Goal: Information Seeking & Learning: Learn about a topic

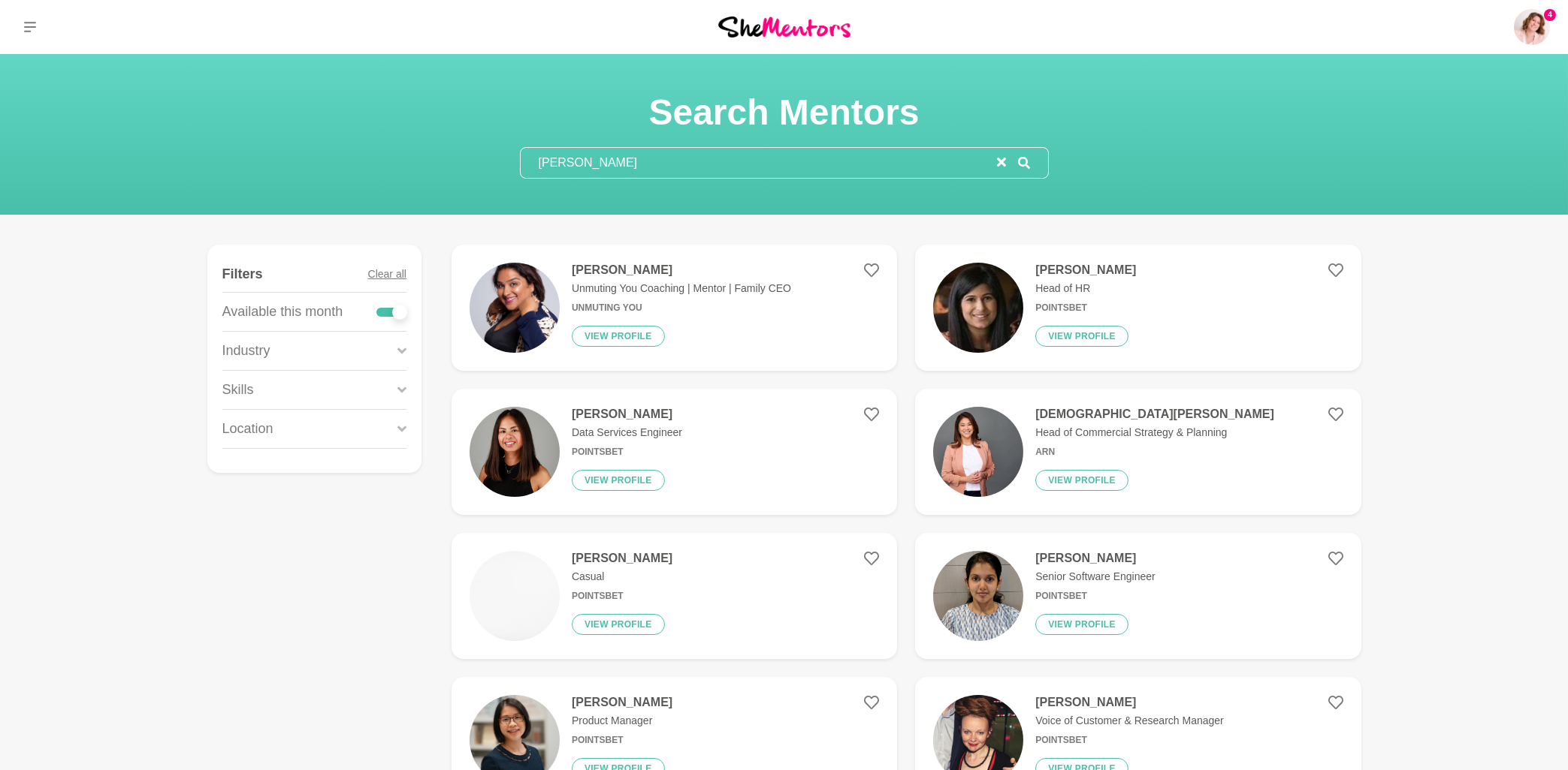
click at [655, 162] on input "[PERSON_NAME]" at bounding box center [759, 162] width 477 height 30
drag, startPoint x: 588, startPoint y: 163, endPoint x: 535, endPoint y: 163, distance: 53.0
click at [535, 163] on input "[PERSON_NAME]" at bounding box center [759, 162] width 477 height 30
drag, startPoint x: 583, startPoint y: 160, endPoint x: 495, endPoint y: 160, distance: 88.0
click at [520, 160] on input "[PERSON_NAME]" at bounding box center [759, 162] width 477 height 30
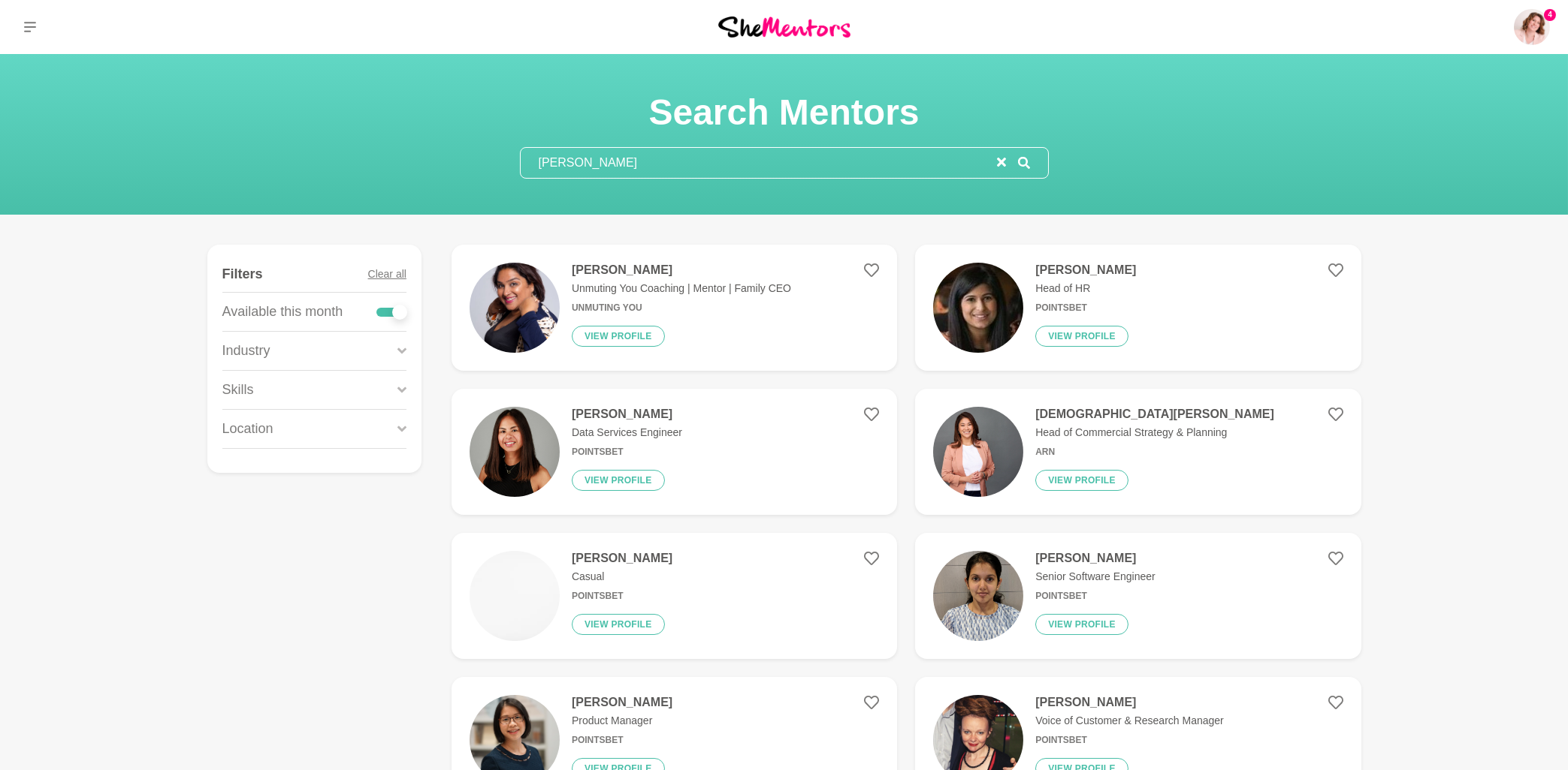
click at [601, 160] on input "[PERSON_NAME]" at bounding box center [759, 162] width 477 height 30
drag, startPoint x: 578, startPoint y: 162, endPoint x: 522, endPoint y: 160, distance: 56.0
click at [522, 160] on input "[PERSON_NAME]" at bounding box center [759, 162] width 477 height 30
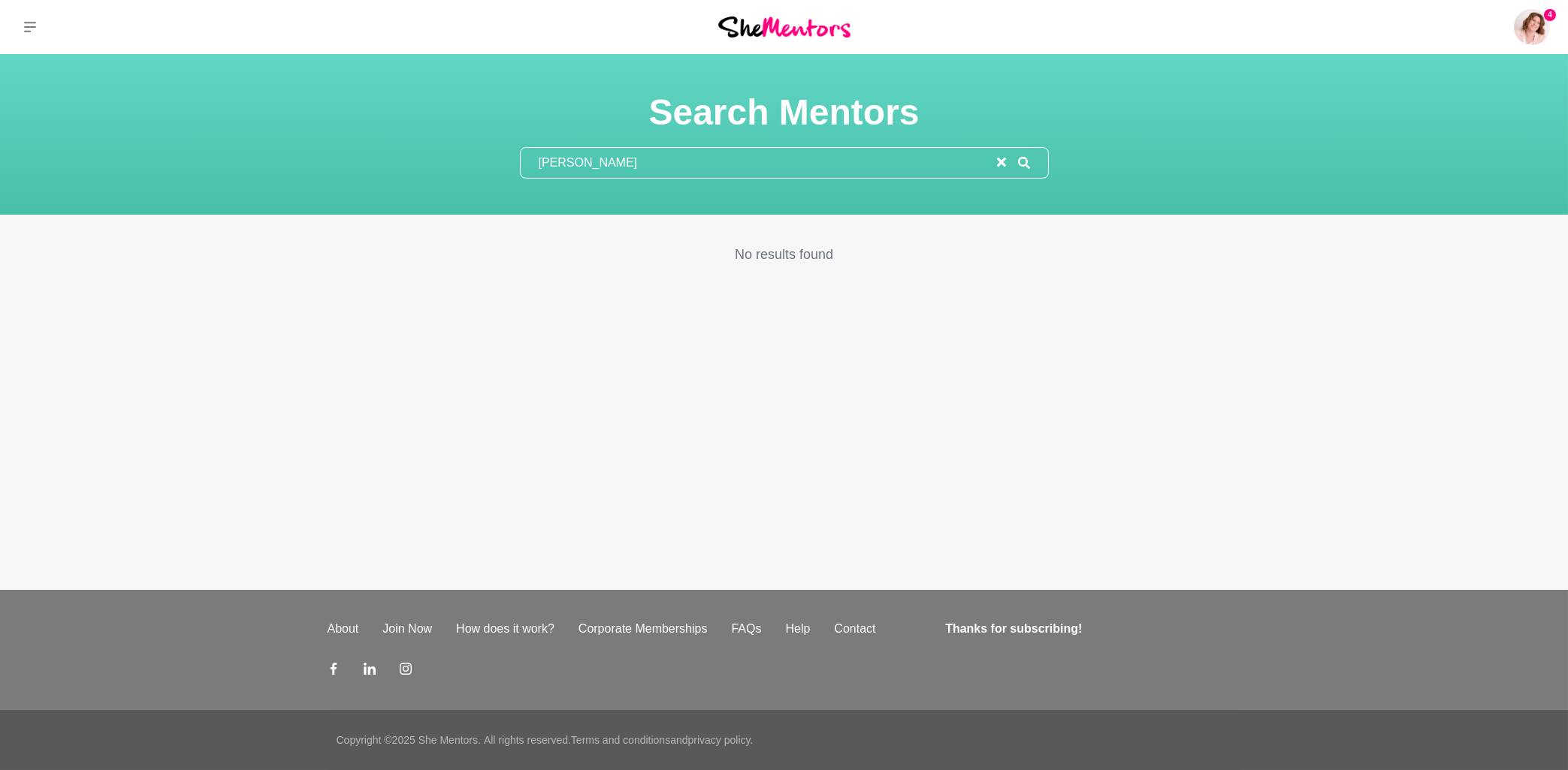
drag, startPoint x: 602, startPoint y: 166, endPoint x: 515, endPoint y: 170, distance: 87.1
click at [520, 170] on input "[PERSON_NAME]" at bounding box center [759, 162] width 477 height 30
paste input "[PERSON_NAME]"
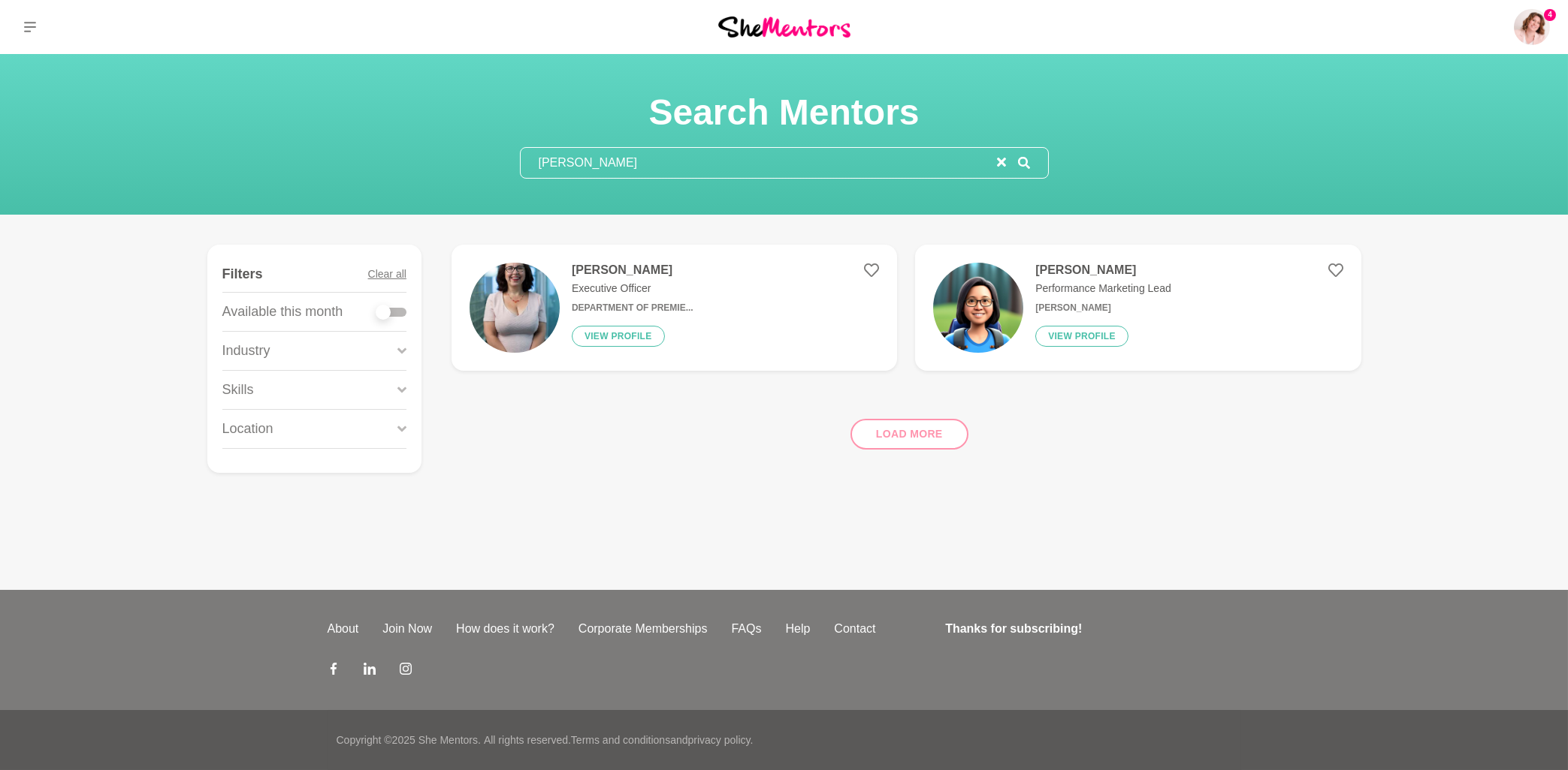
type input "[PERSON_NAME]"
click at [606, 338] on button "View profile" at bounding box center [619, 336] width 93 height 21
drag, startPoint x: 658, startPoint y: 166, endPoint x: 514, endPoint y: 160, distance: 144.1
click at [520, 160] on input "[PERSON_NAME]" at bounding box center [759, 162] width 477 height 30
paste input "[PERSON_NAME]"
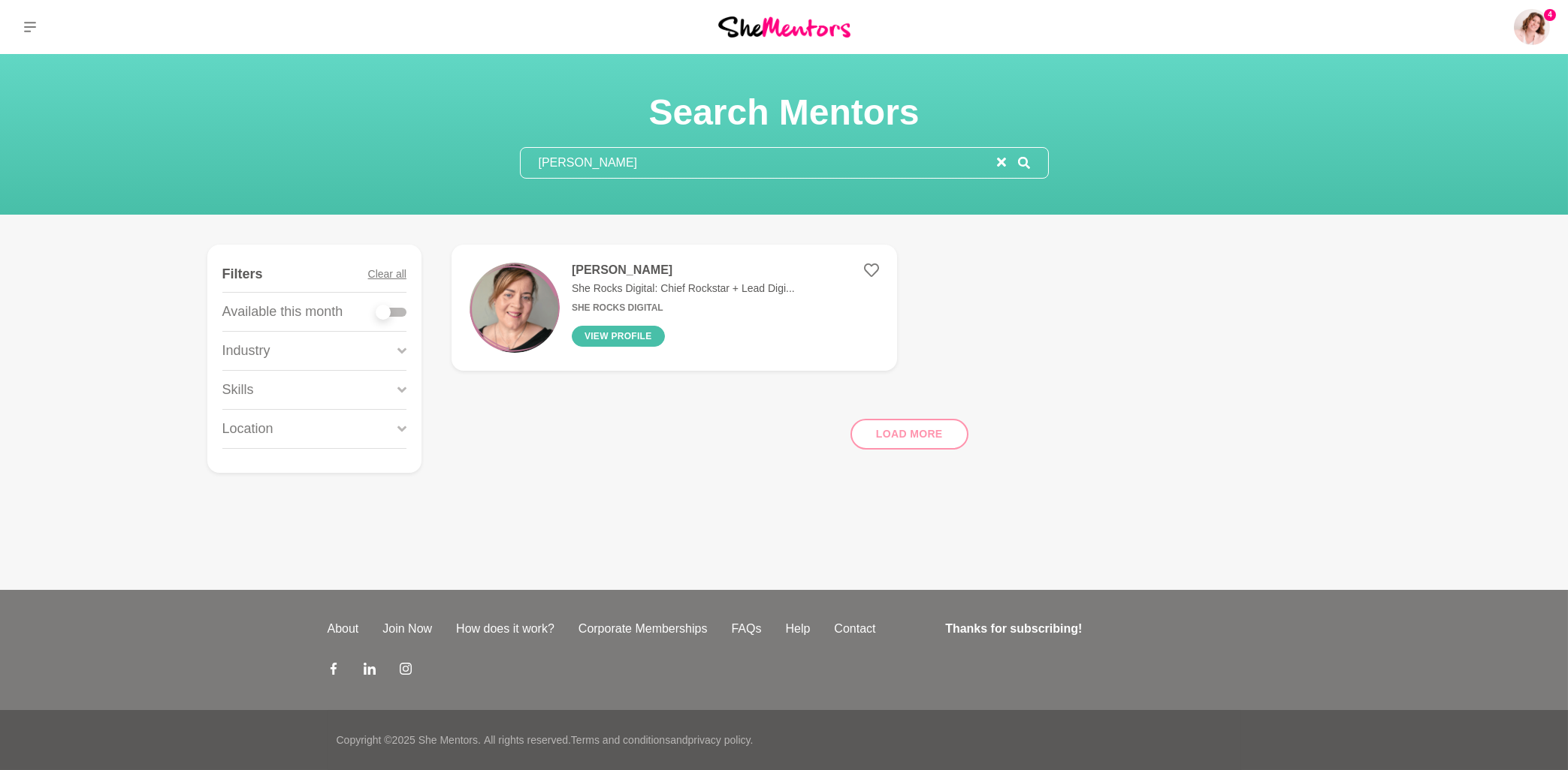
type input "[PERSON_NAME]"
click at [619, 338] on button "View profile" at bounding box center [619, 336] width 93 height 21
drag, startPoint x: 560, startPoint y: 158, endPoint x: 517, endPoint y: 158, distance: 43.0
click at [520, 158] on input "[PERSON_NAME]" at bounding box center [759, 162] width 477 height 30
paste input "[PERSON_NAME]"
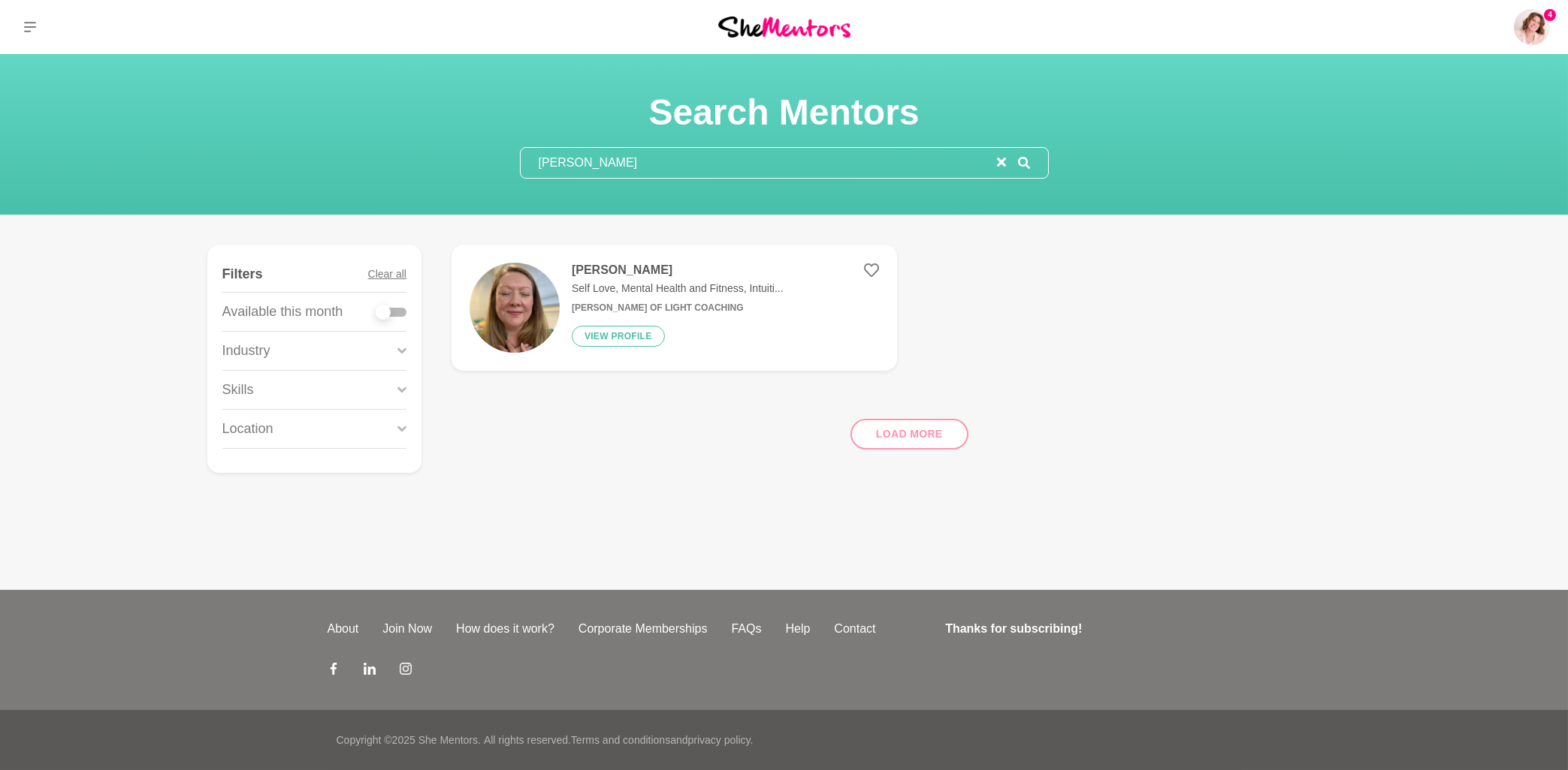
type input "[PERSON_NAME]"
click at [642, 273] on h4 "[PERSON_NAME]" at bounding box center [678, 269] width 212 height 15
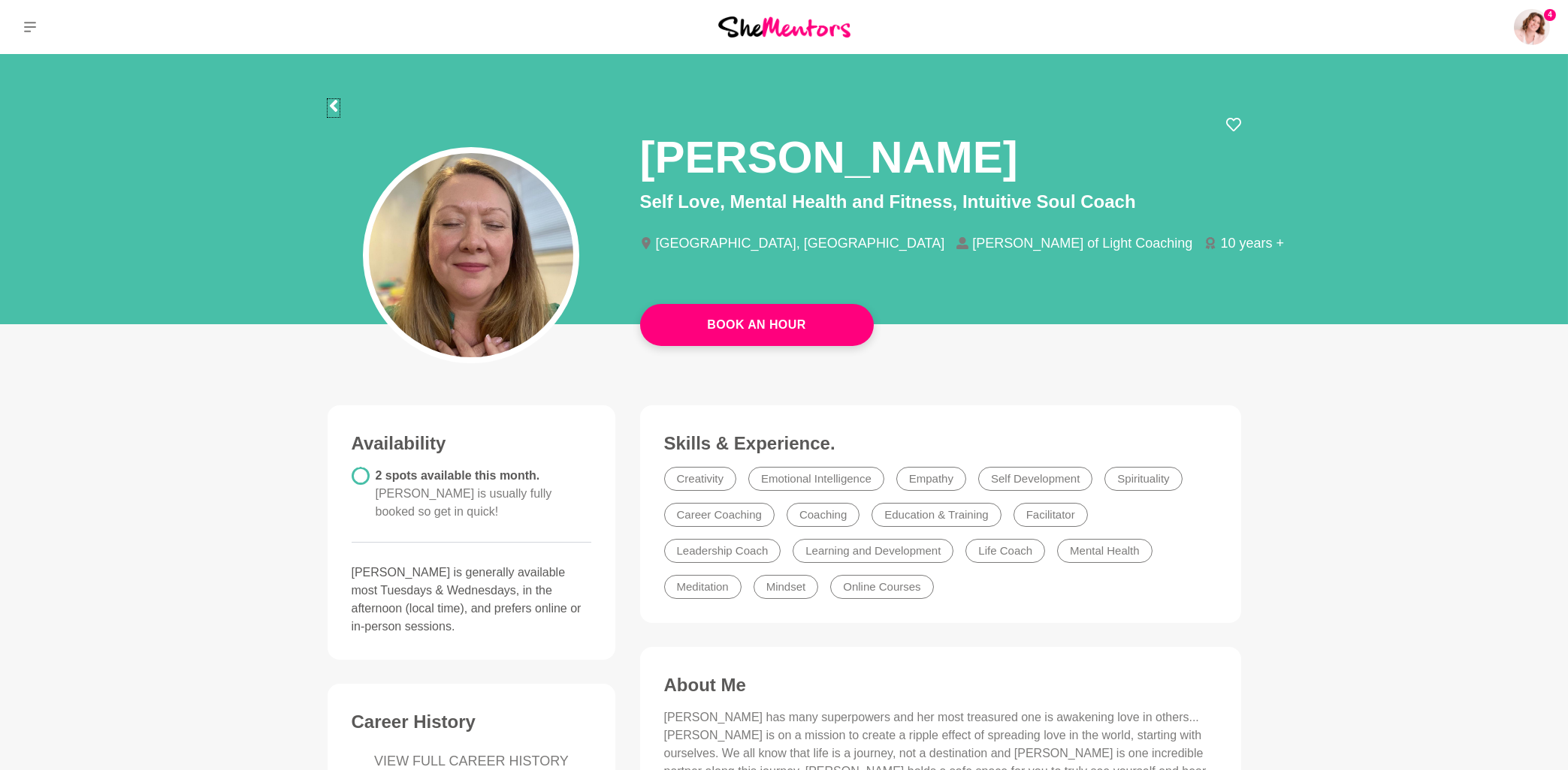
click at [333, 107] on icon at bounding box center [333, 106] width 8 height 12
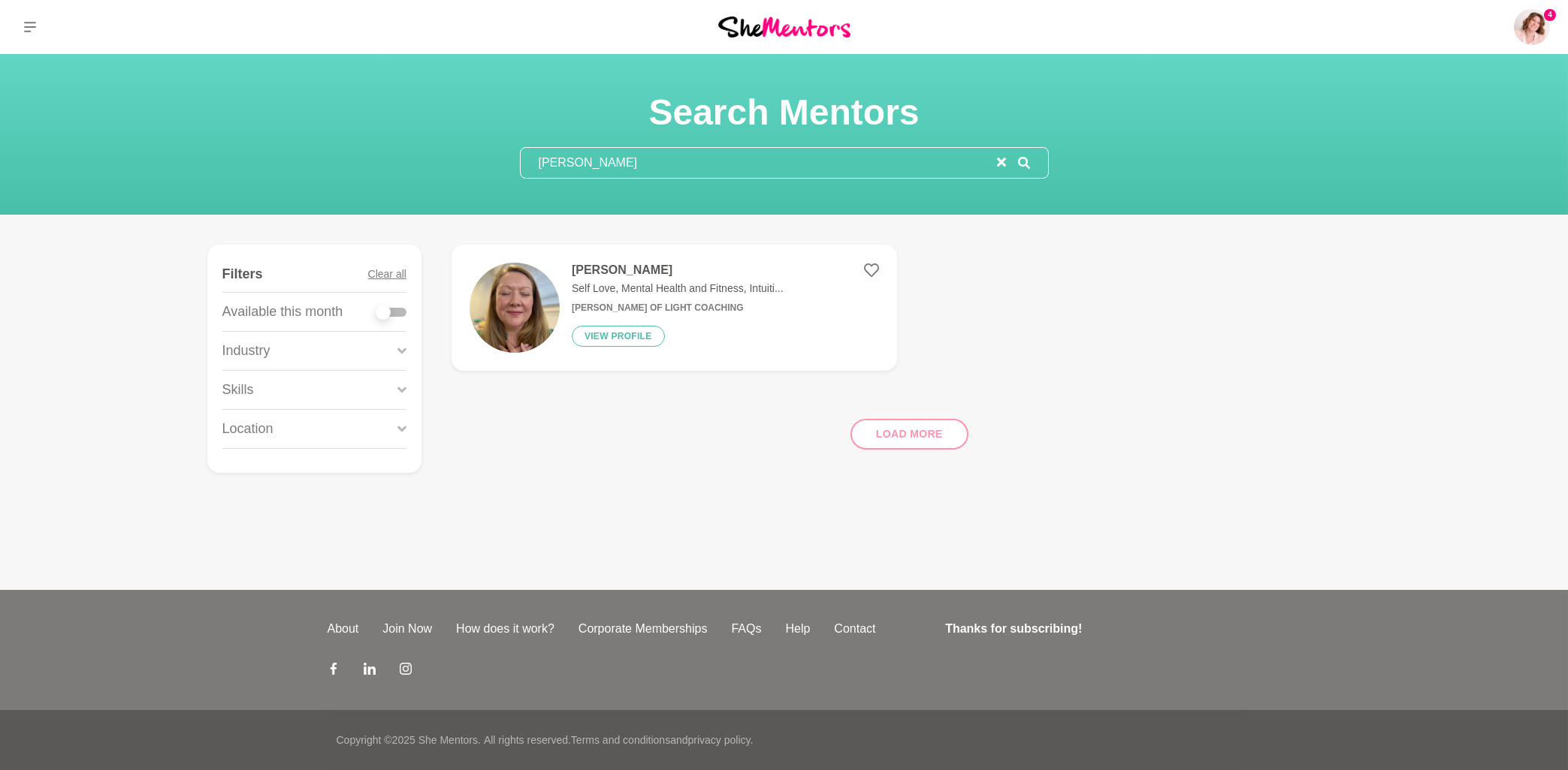
drag, startPoint x: 656, startPoint y: 167, endPoint x: 517, endPoint y: 160, distance: 139.2
click at [520, 160] on input "[PERSON_NAME]" at bounding box center [759, 162] width 477 height 30
paste input "[PERSON_NAME]"
type input "[PERSON_NAME]"
click at [623, 339] on button "View profile" at bounding box center [619, 336] width 93 height 21
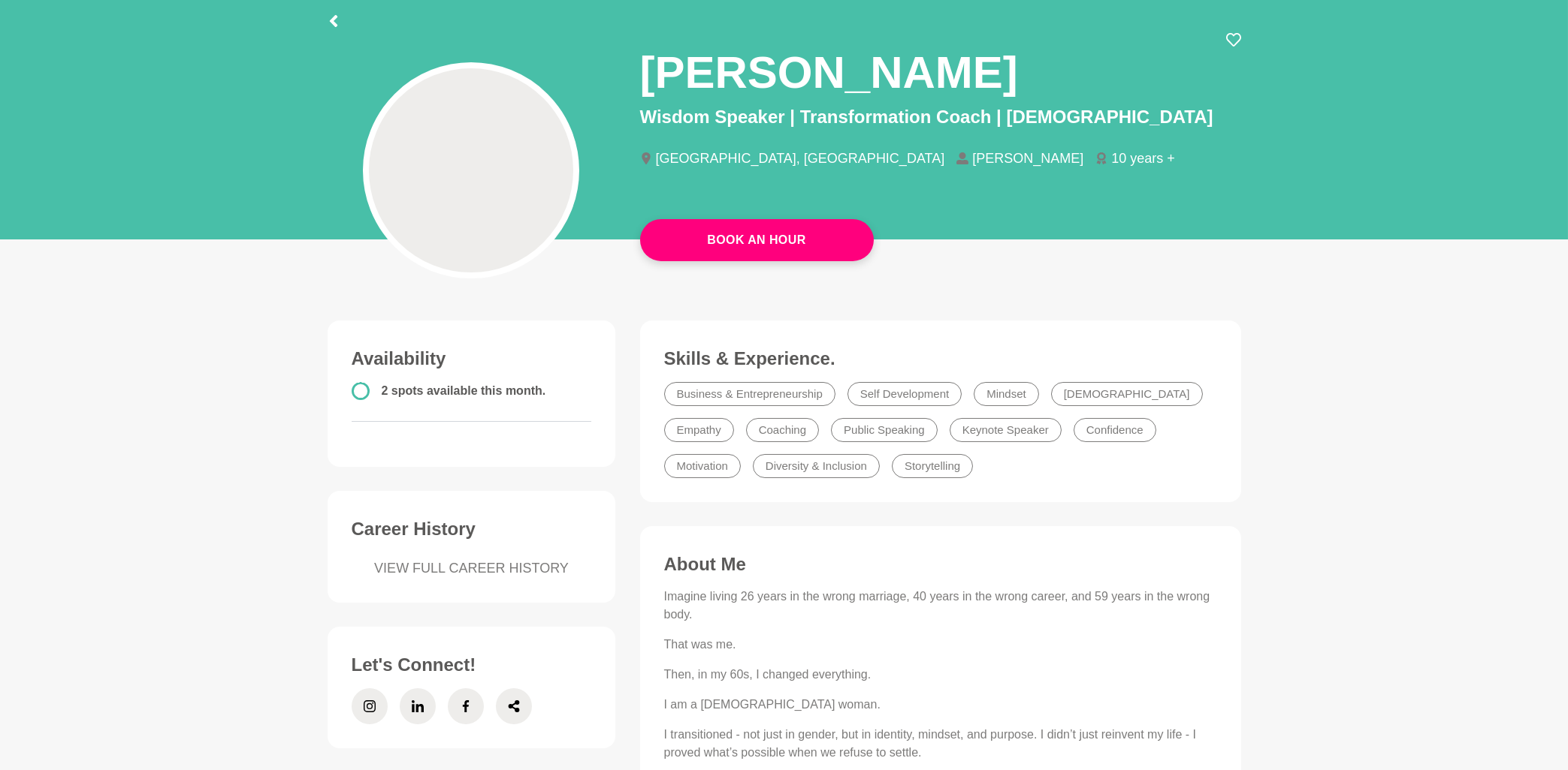
scroll to position [81, 0]
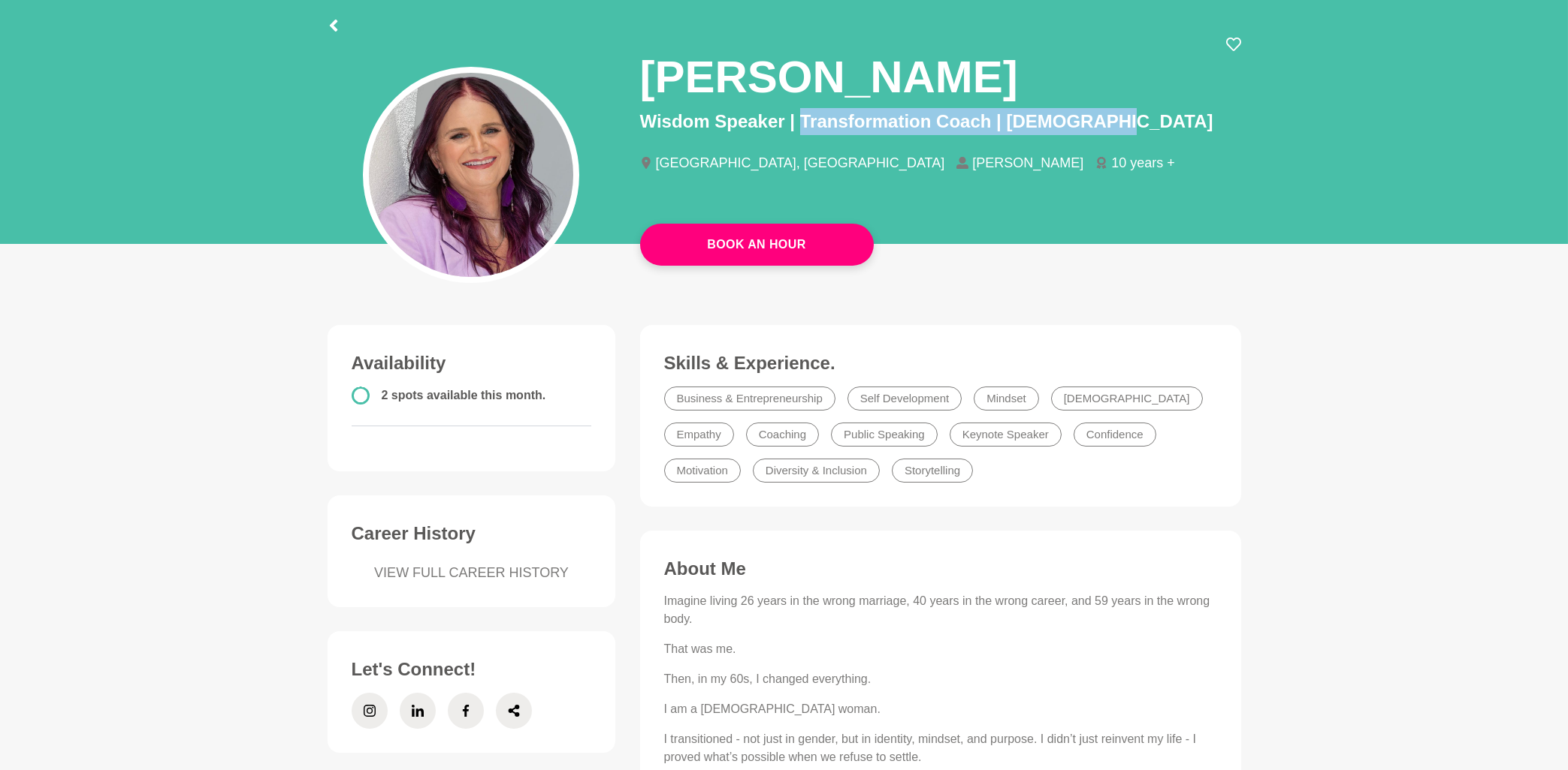
drag, startPoint x: 801, startPoint y: 117, endPoint x: 1123, endPoint y: 123, distance: 322.1
click at [1123, 123] on p "Wisdom Speaker | Transformation Coach | [DEMOGRAPHIC_DATA]" at bounding box center [941, 122] width 601 height 27
drag, startPoint x: 638, startPoint y: 121, endPoint x: 1130, endPoint y: 122, distance: 492.0
click at [1130, 122] on div "[PERSON_NAME] Wisdom Speaker | Transformation Coach | [DEMOGRAPHIC_DATA] [GEOGR…" at bounding box center [941, 117] width 625 height 160
copy p "Wisdom Speaker | Transformation Coach | [DEMOGRAPHIC_DATA]"
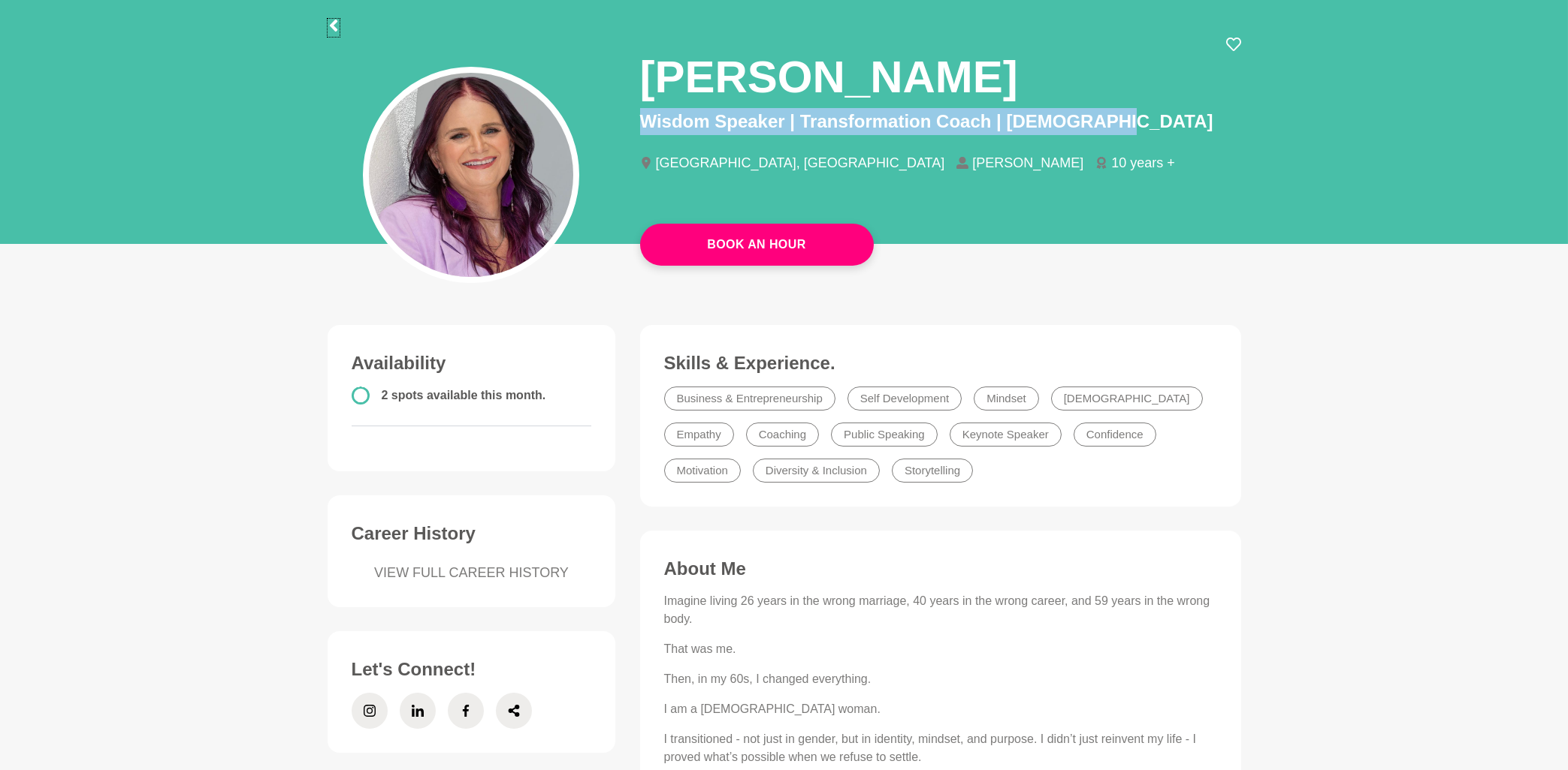
click at [333, 26] on icon at bounding box center [334, 25] width 12 height 12
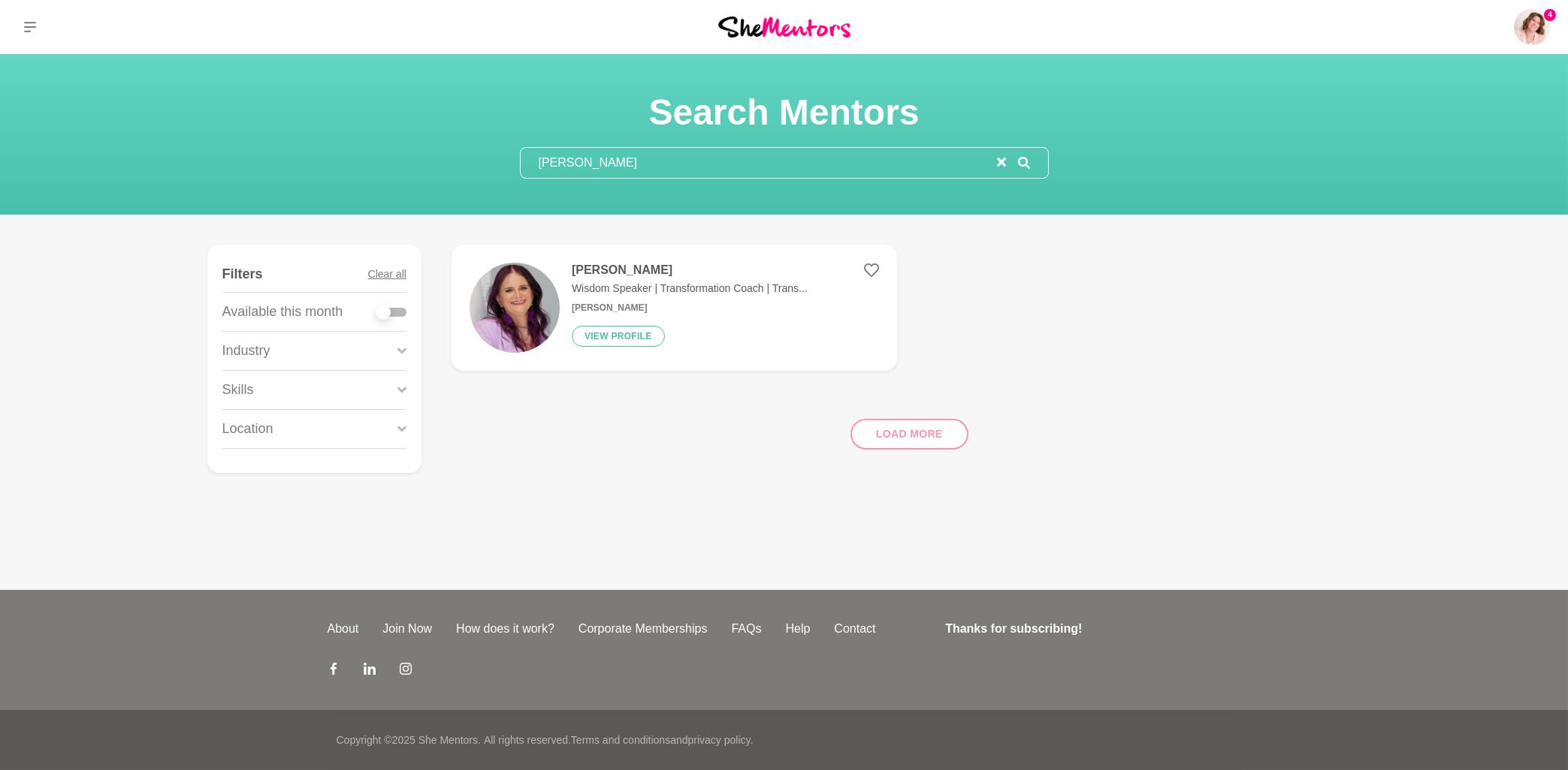
drag, startPoint x: 624, startPoint y: 163, endPoint x: 524, endPoint y: 158, distance: 100.1
click at [524, 158] on input "[PERSON_NAME]" at bounding box center [759, 162] width 477 height 30
paste input "[PERSON_NAME]"
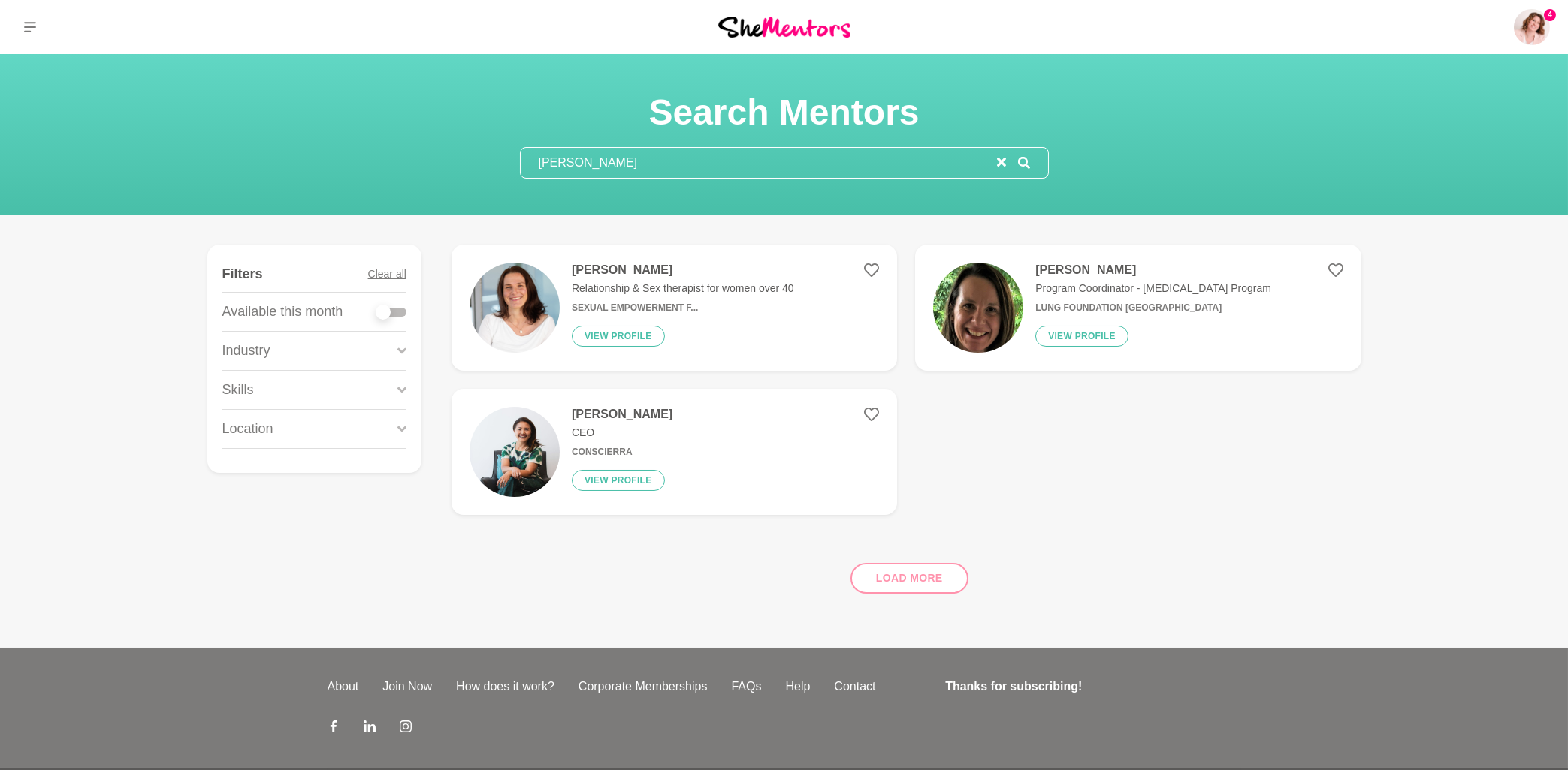
type input "[PERSON_NAME]"
click at [624, 271] on h4 "[PERSON_NAME]" at bounding box center [683, 269] width 223 height 15
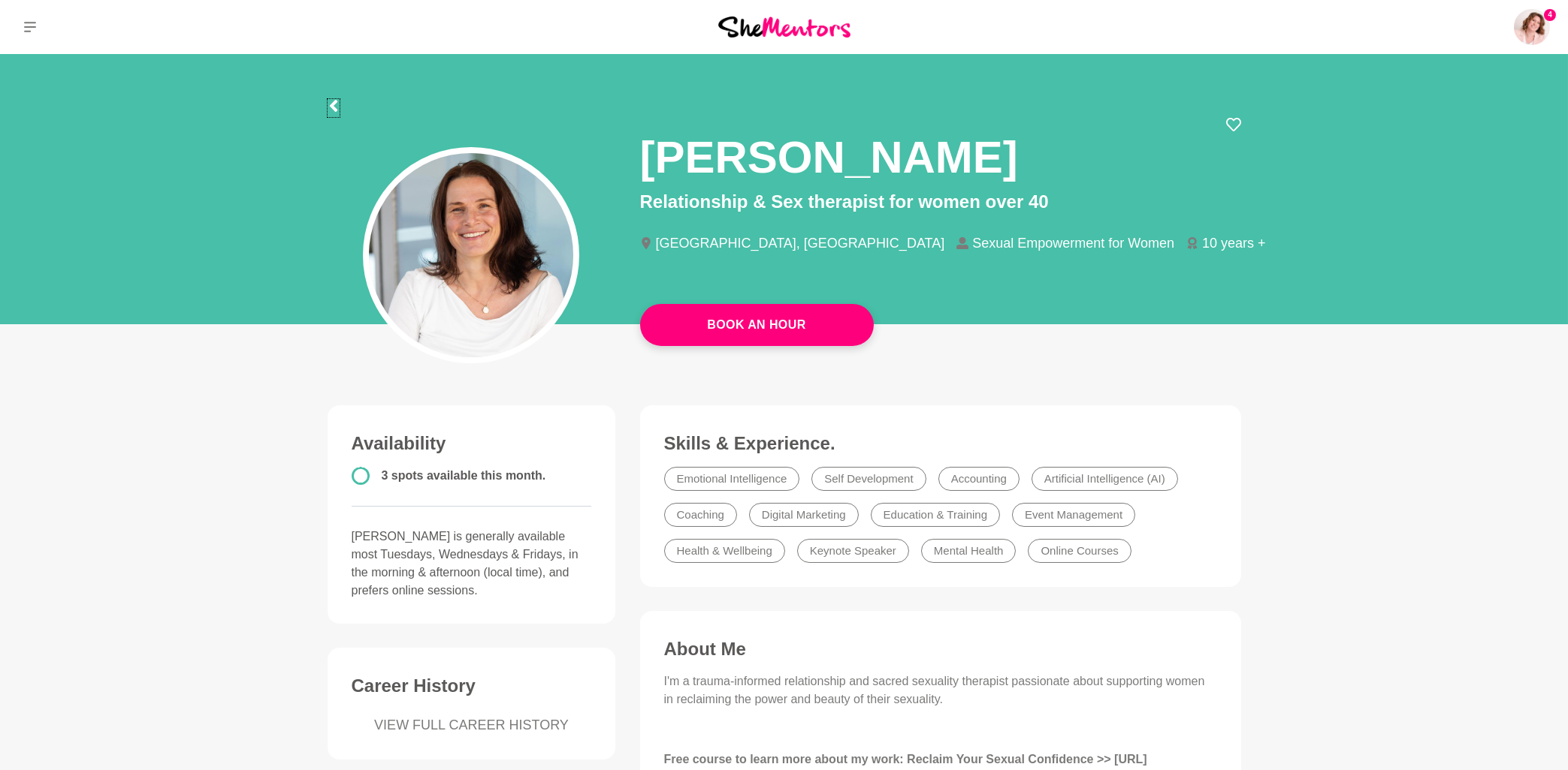
click at [339, 108] on icon at bounding box center [334, 106] width 12 height 12
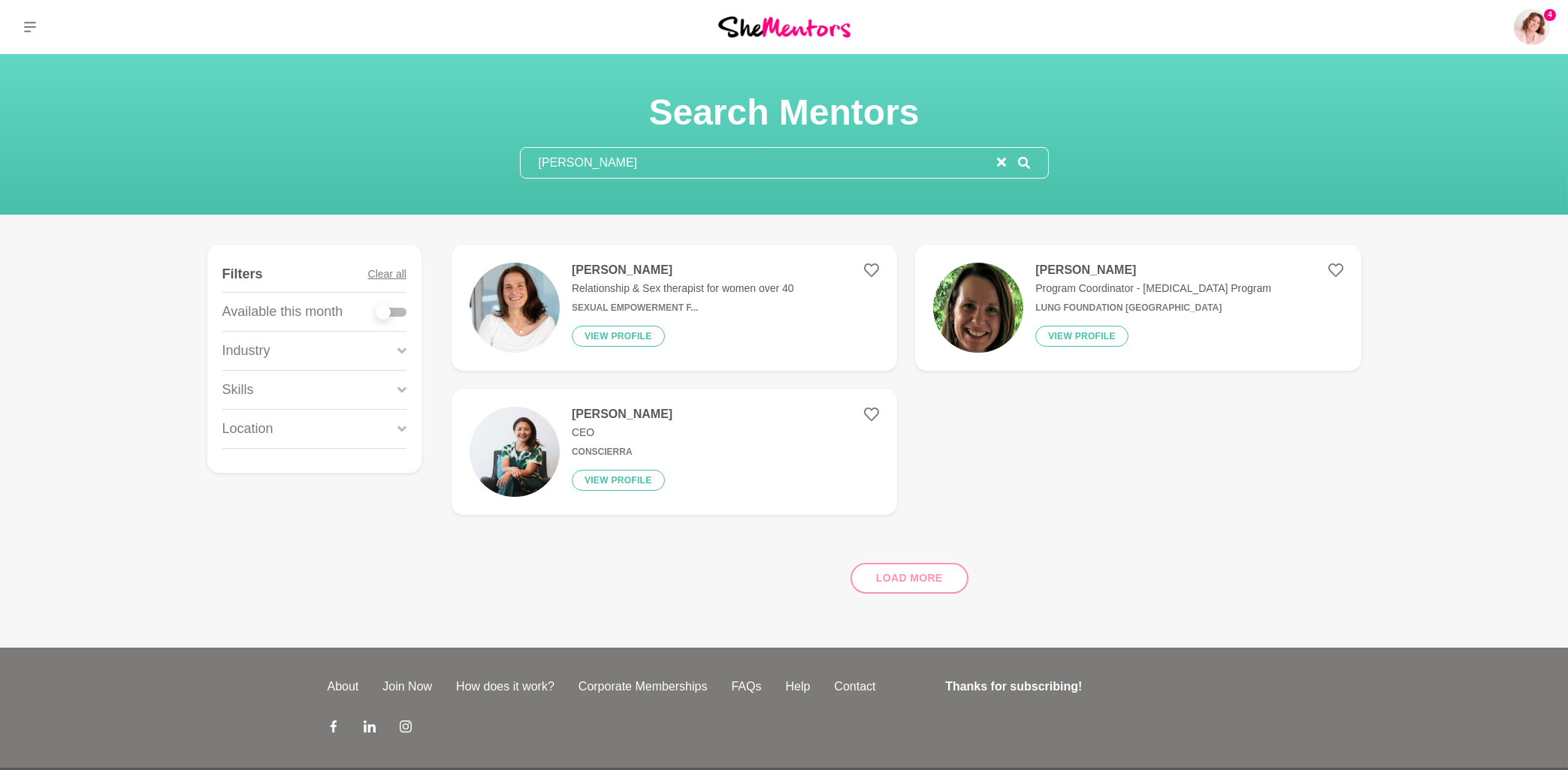
drag, startPoint x: 674, startPoint y: 167, endPoint x: 526, endPoint y: 163, distance: 148.1
click at [526, 163] on input "[PERSON_NAME]" at bounding box center [759, 162] width 477 height 30
paste input "[PERSON_NAME]"
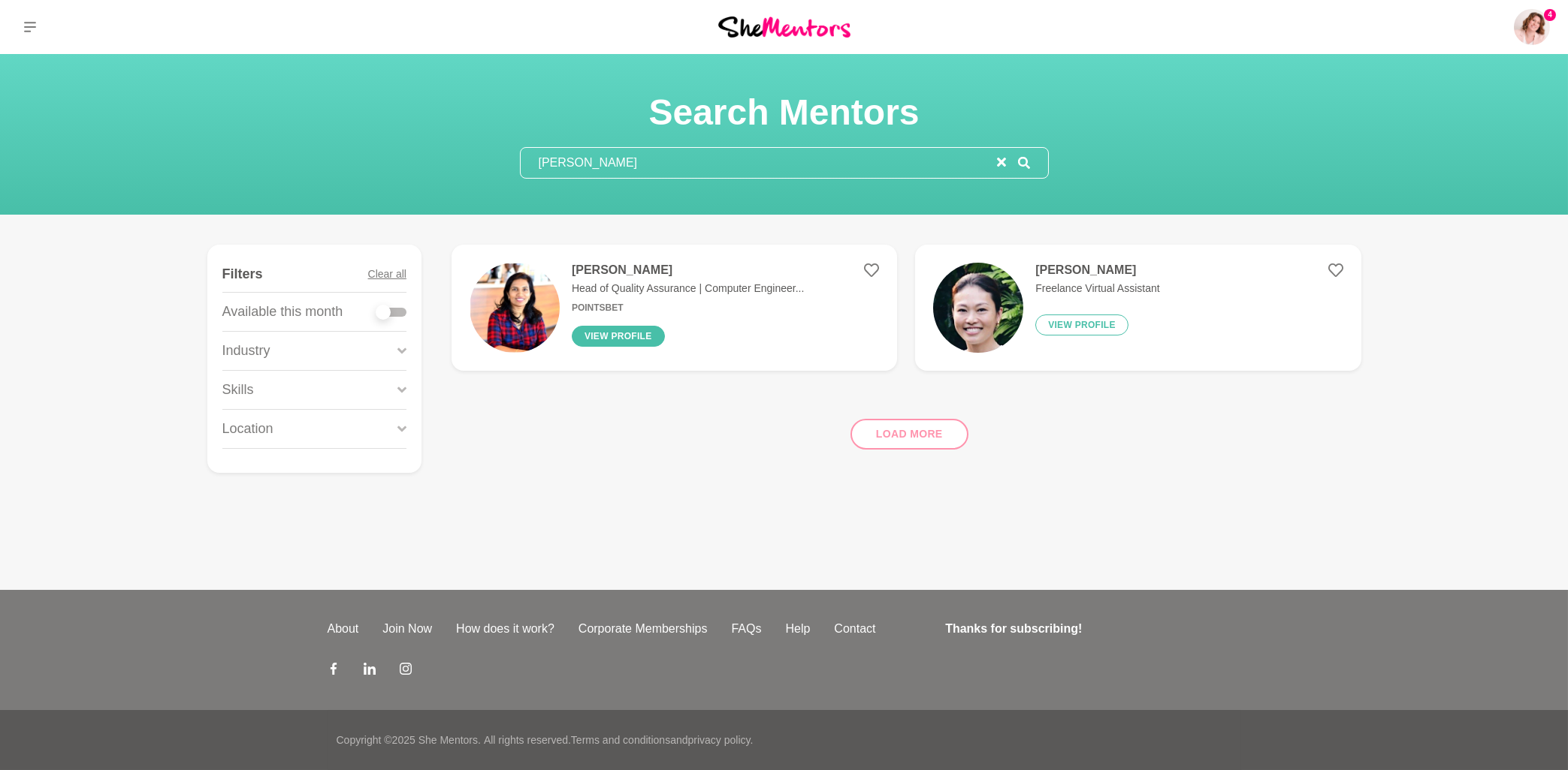
type input "[PERSON_NAME]"
click at [623, 333] on button "View profile" at bounding box center [619, 336] width 93 height 21
drag, startPoint x: 662, startPoint y: 158, endPoint x: 520, endPoint y: 160, distance: 142.0
click at [520, 160] on input "[PERSON_NAME]" at bounding box center [759, 162] width 477 height 30
paste input "[PERSON_NAME]"
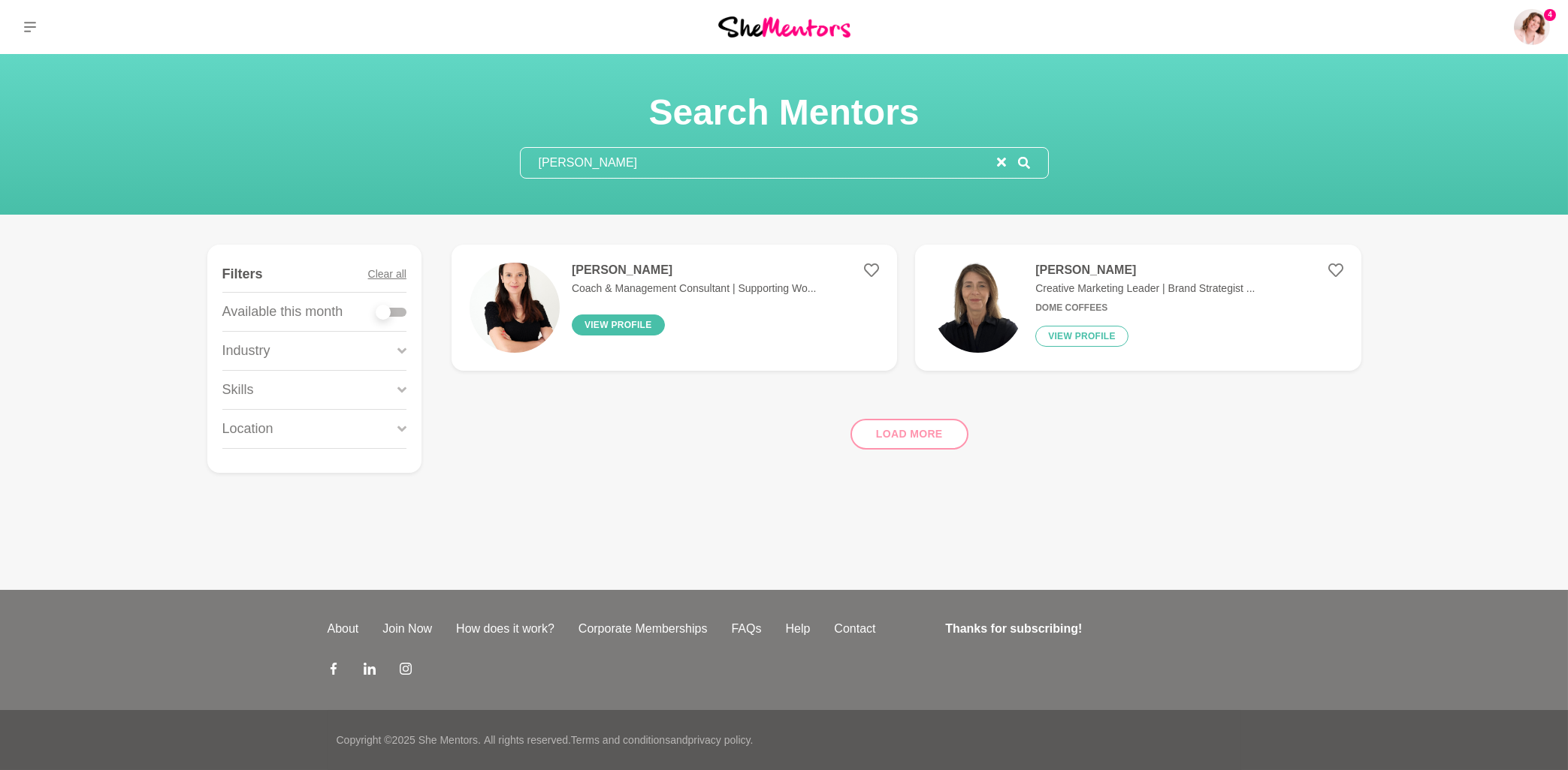
type input "[PERSON_NAME]"
click at [614, 325] on button "View profile" at bounding box center [619, 326] width 93 height 21
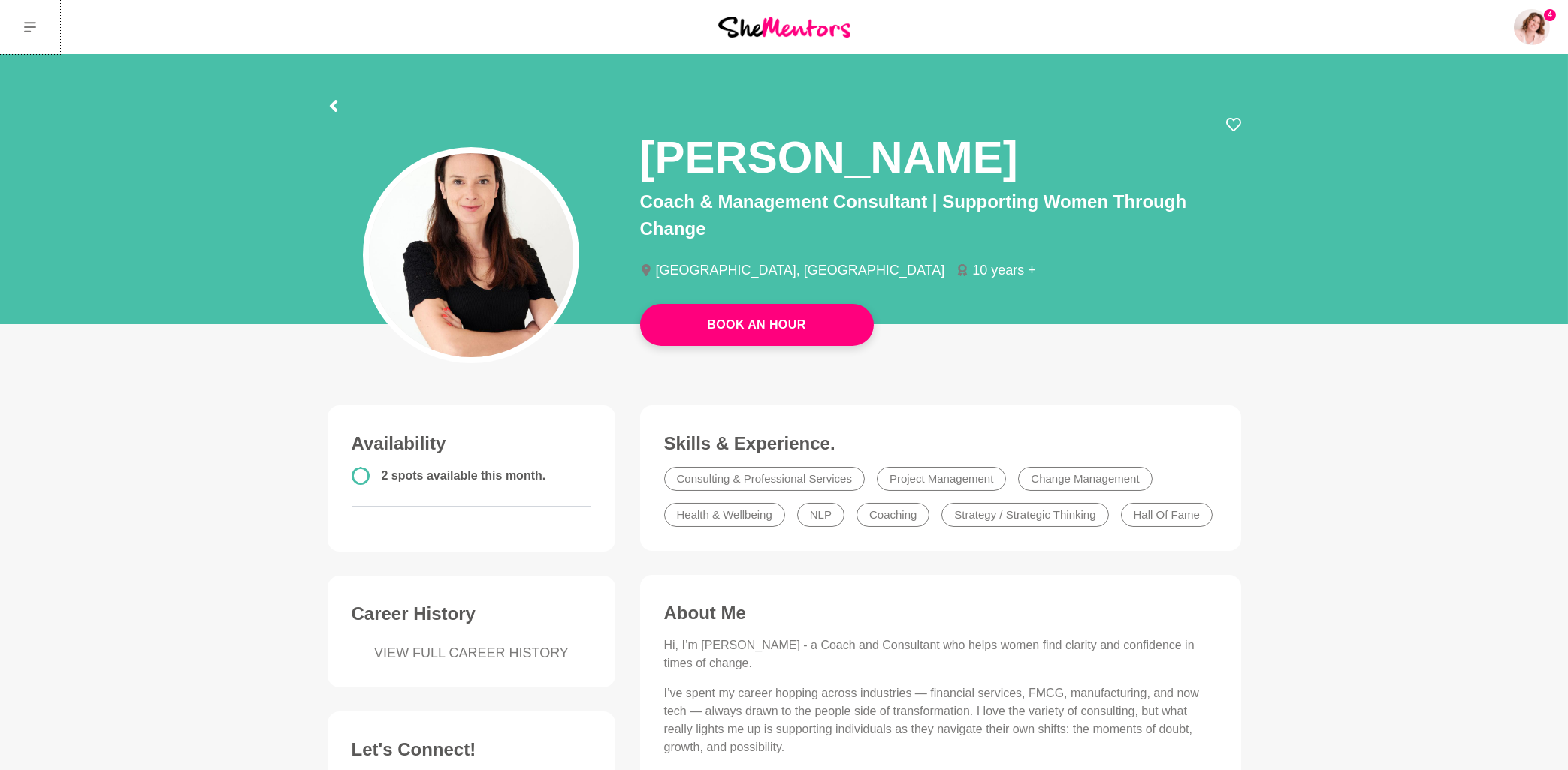
click at [31, 31] on icon at bounding box center [30, 27] width 12 height 12
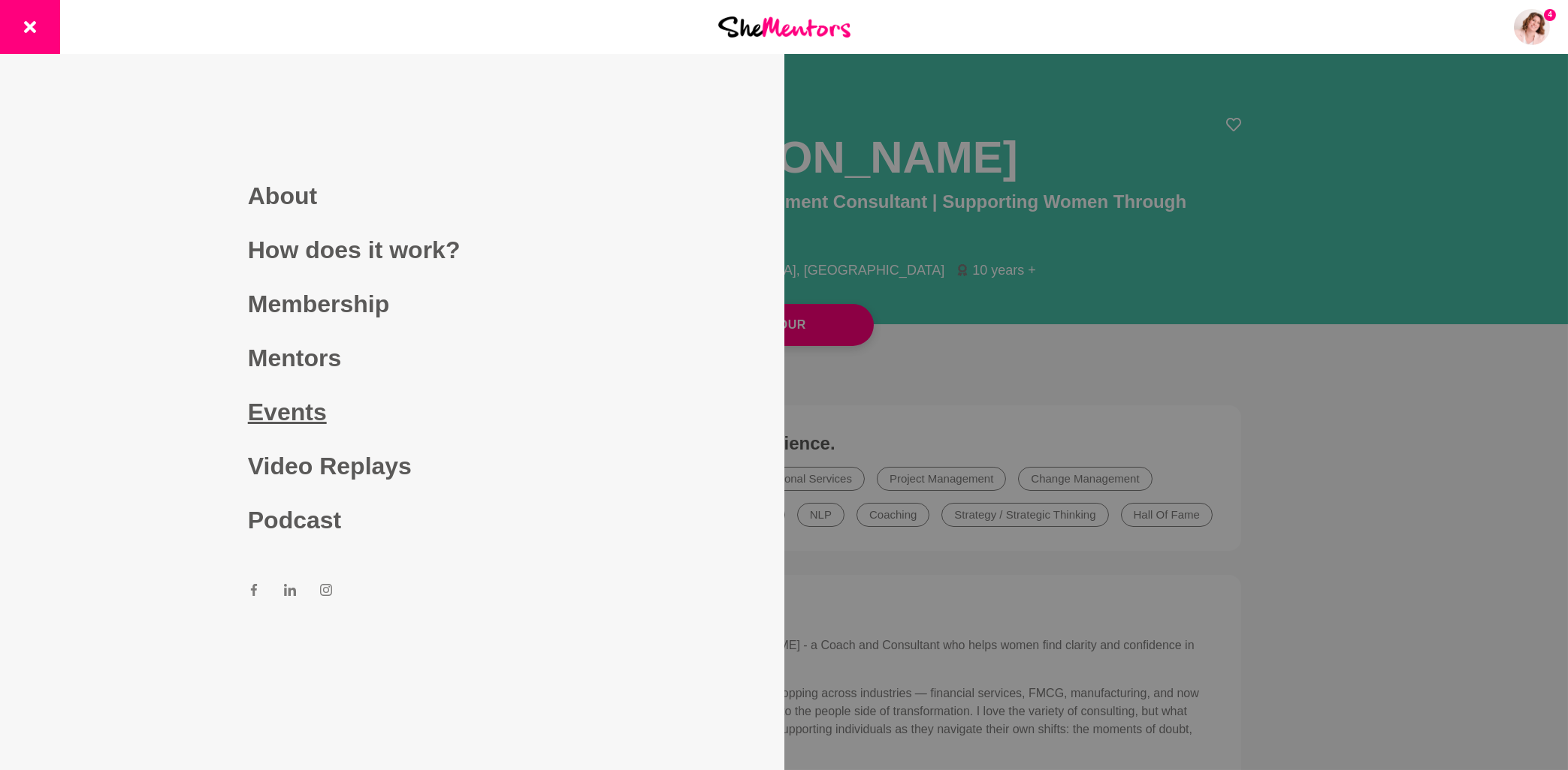
click at [295, 420] on link "Events" at bounding box center [392, 412] width 289 height 54
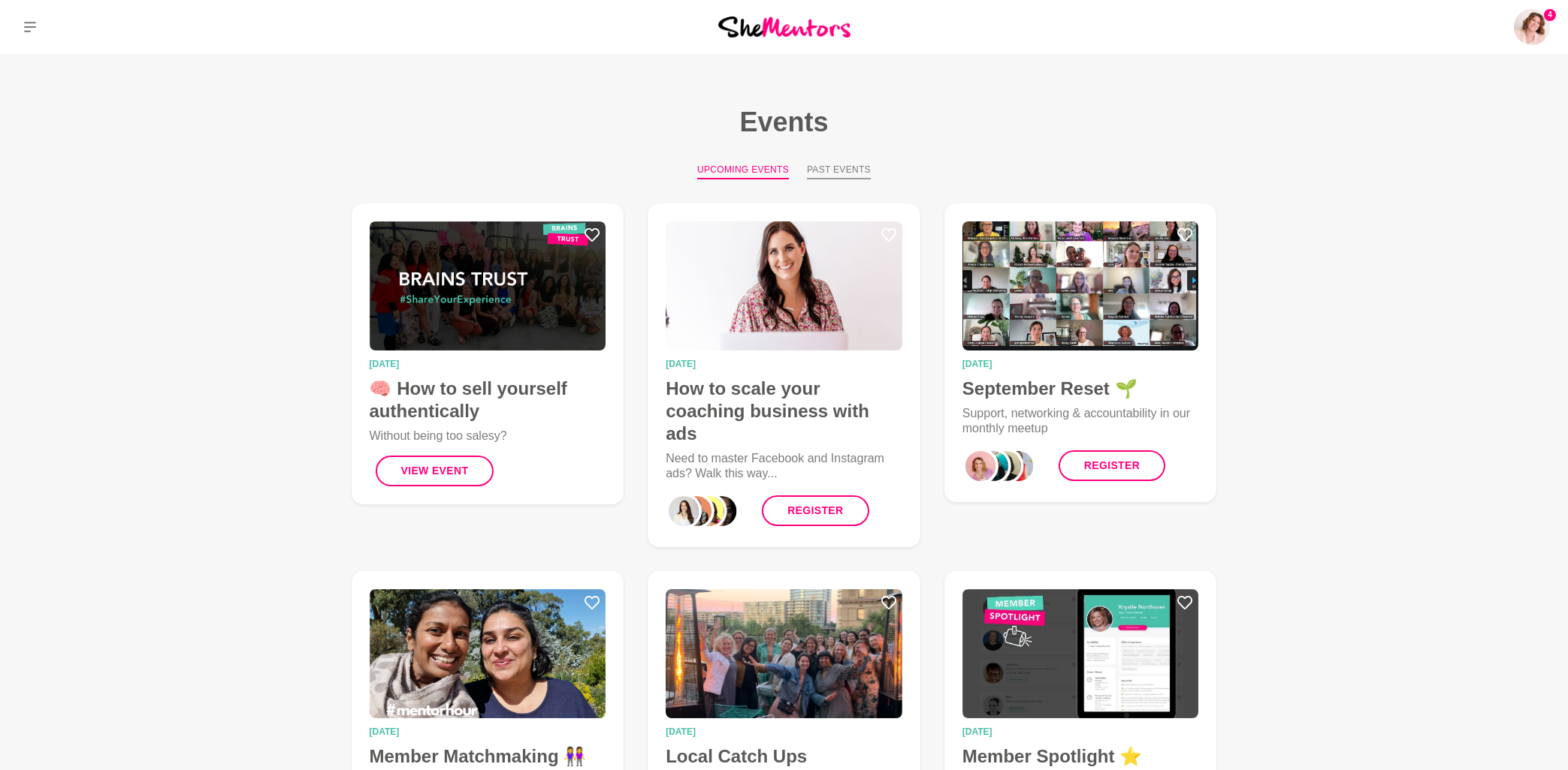
click at [847, 166] on button "Past Events" at bounding box center [838, 171] width 64 height 17
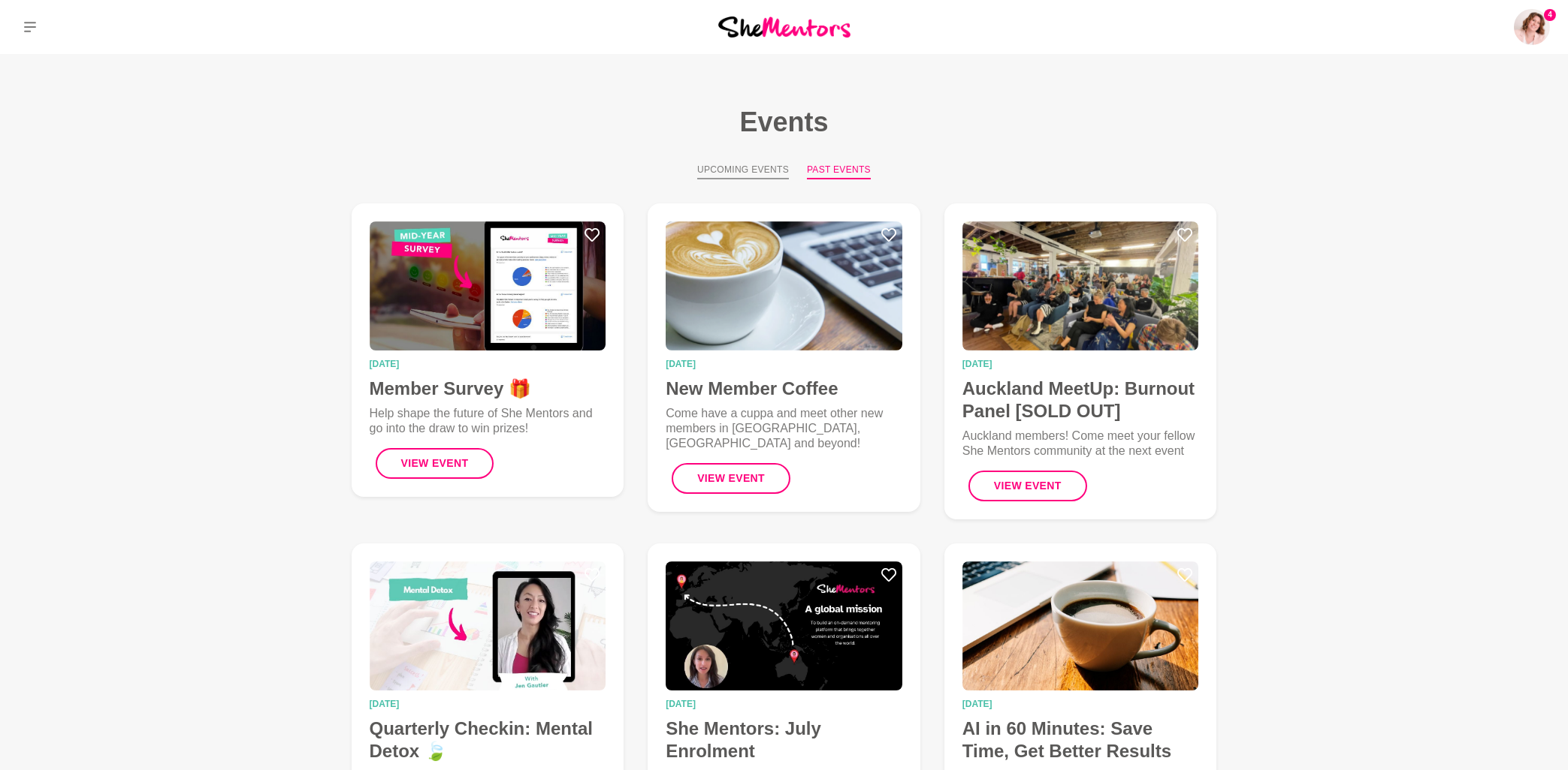
click at [747, 168] on button "Upcoming Events" at bounding box center [743, 171] width 91 height 17
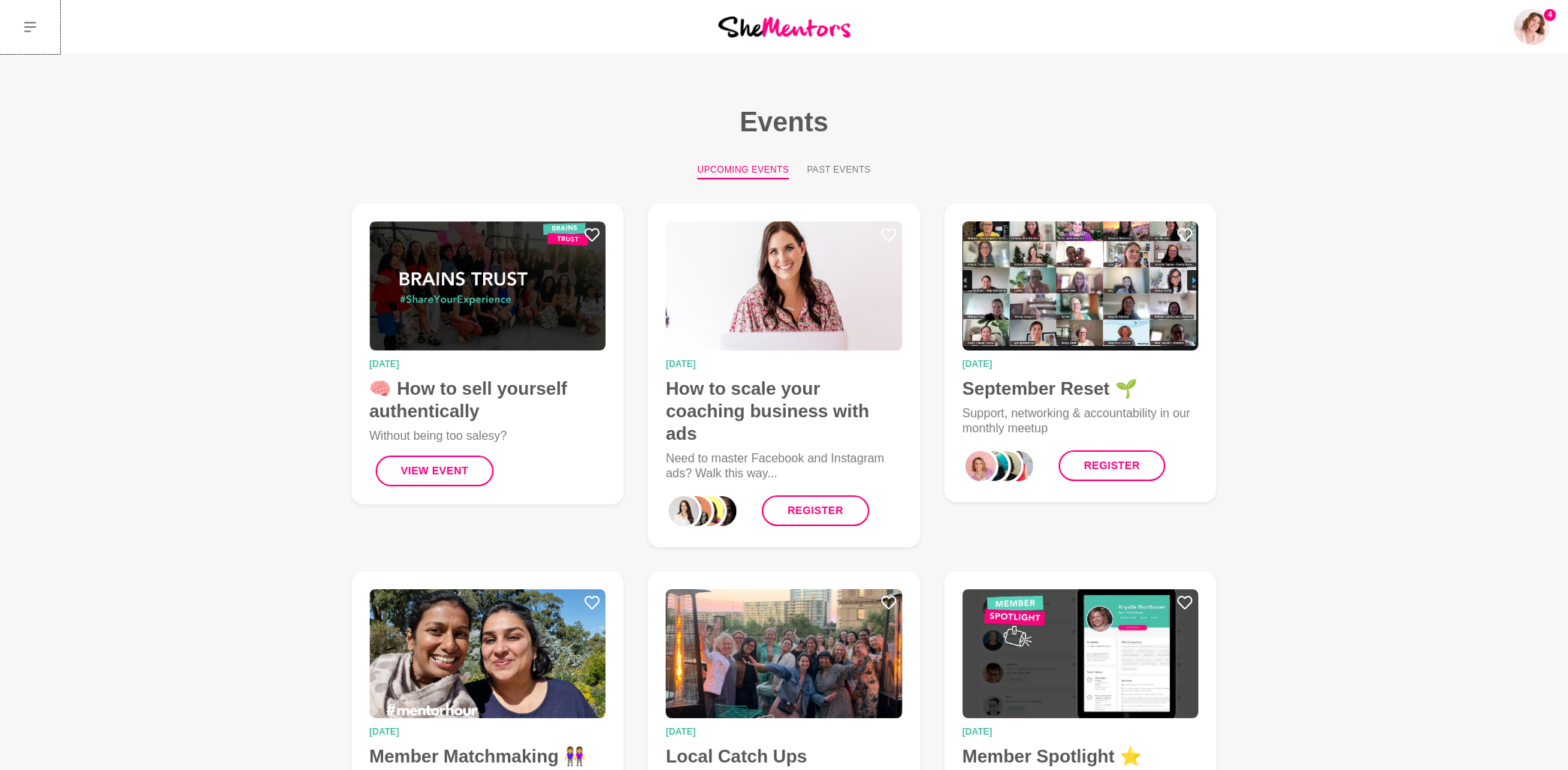
click at [30, 29] on icon at bounding box center [30, 27] width 12 height 12
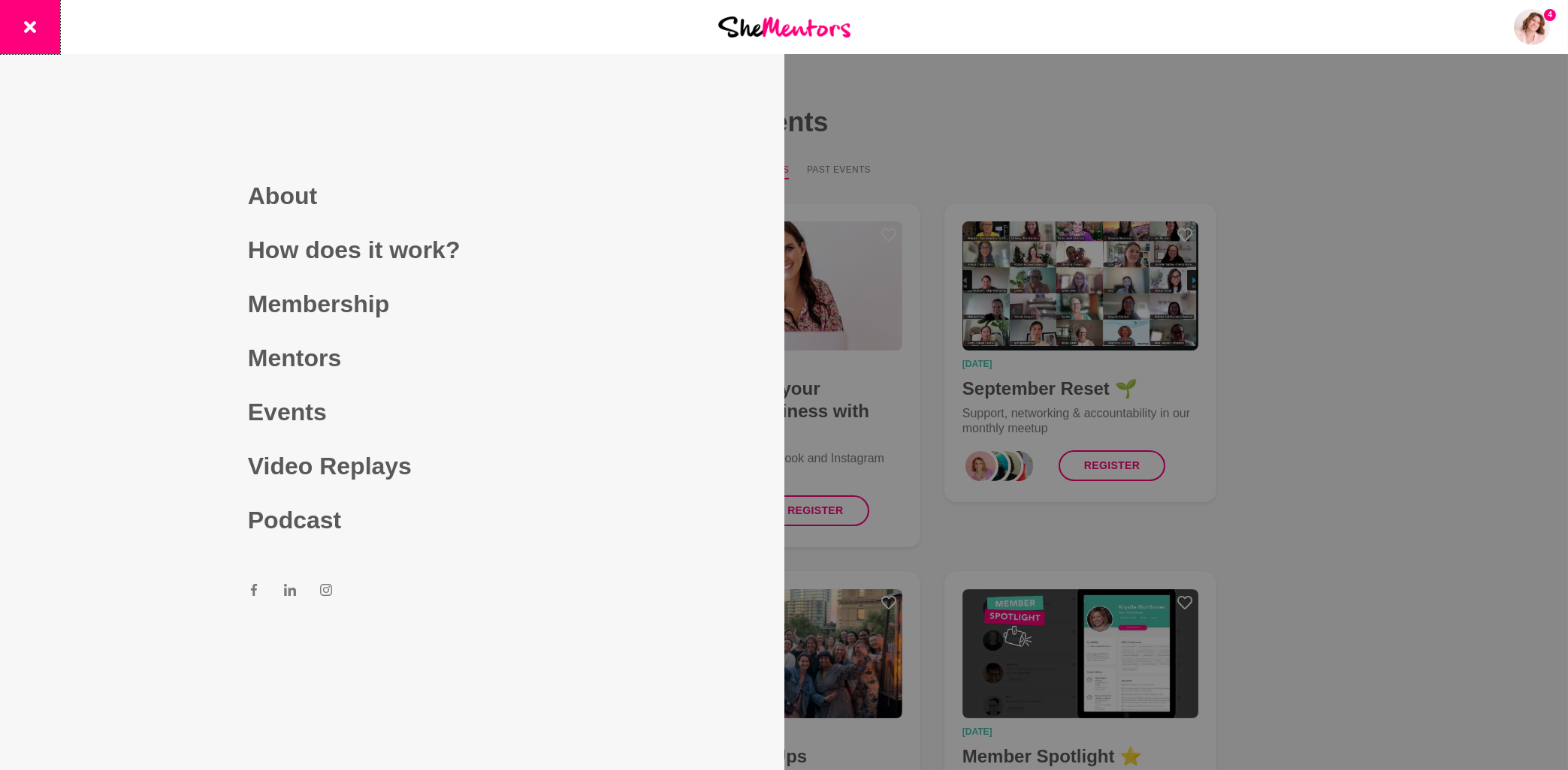
click at [33, 27] on icon at bounding box center [30, 27] width 12 height 12
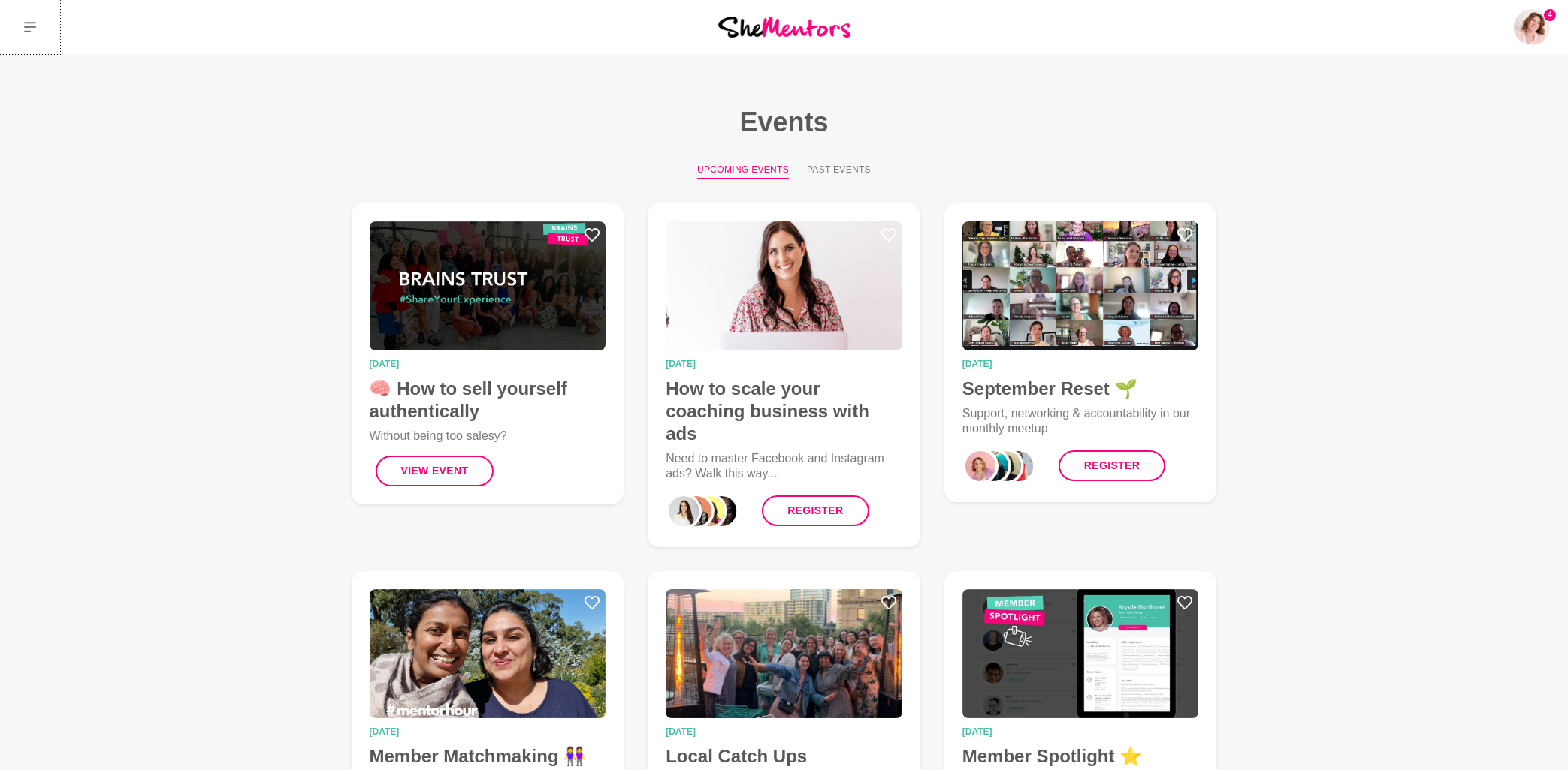
click at [31, 28] on icon at bounding box center [30, 27] width 12 height 12
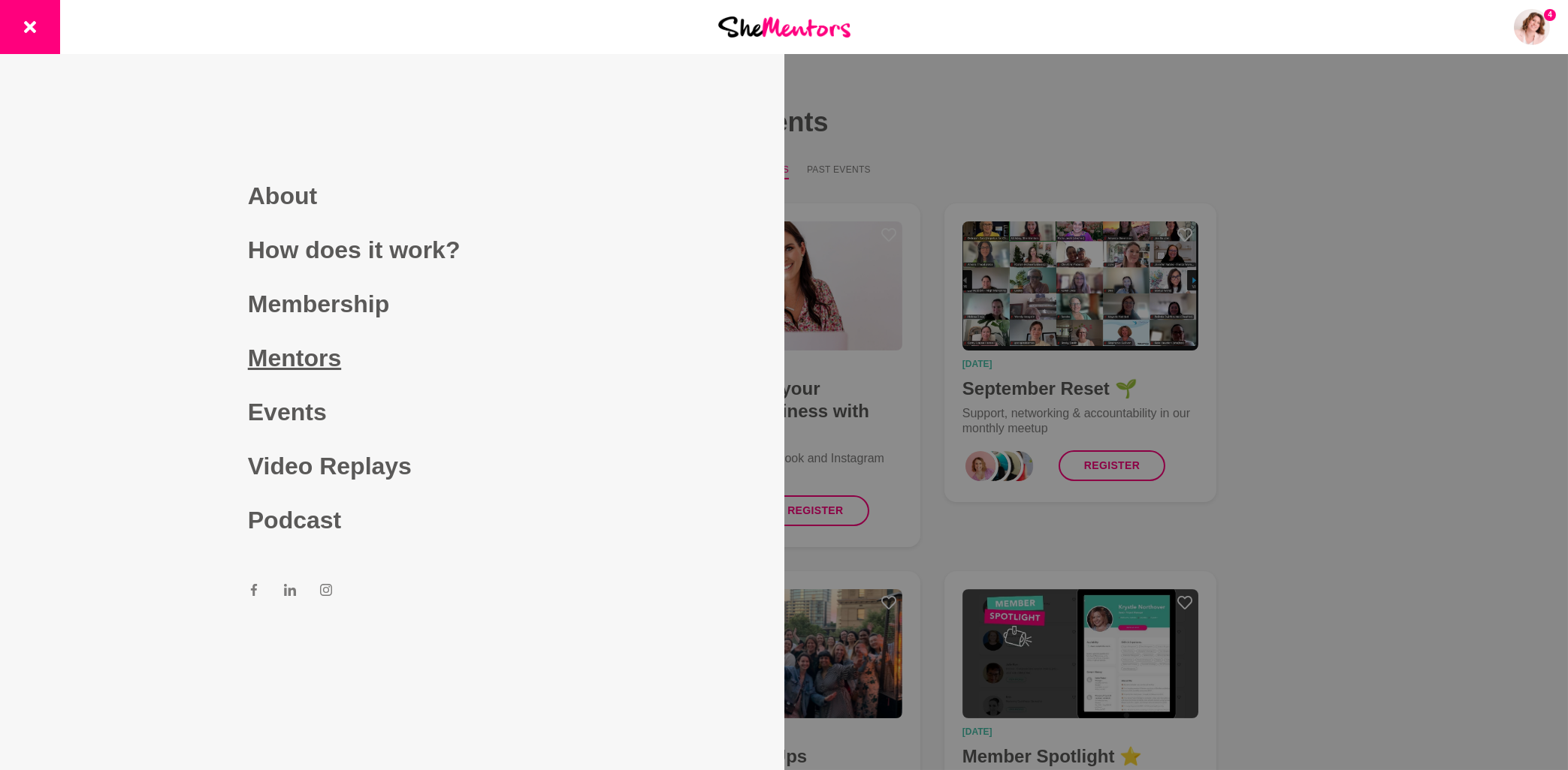
click at [308, 364] on link "Mentors" at bounding box center [392, 359] width 289 height 54
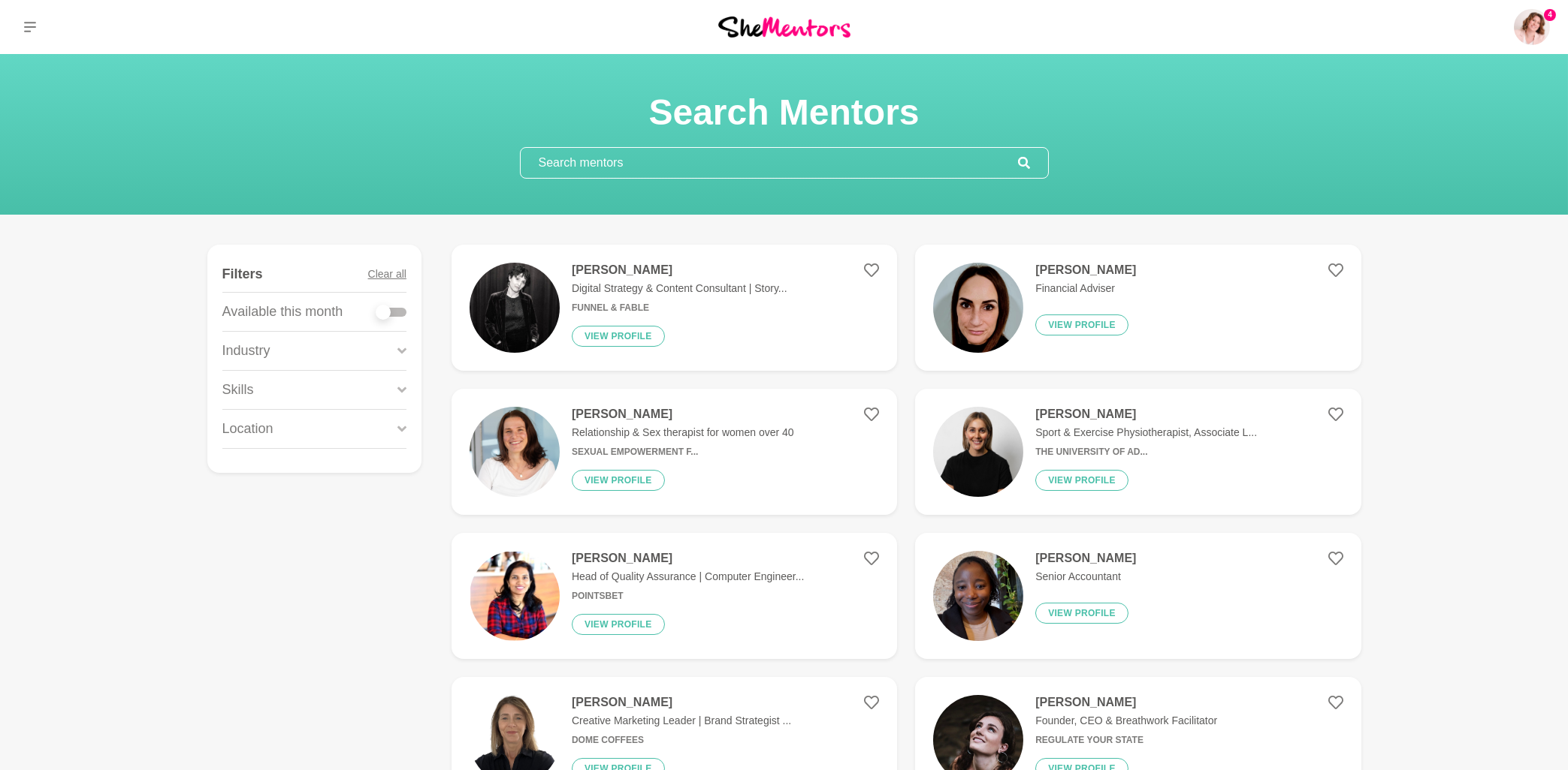
click at [605, 164] on input "text" at bounding box center [768, 162] width 497 height 30
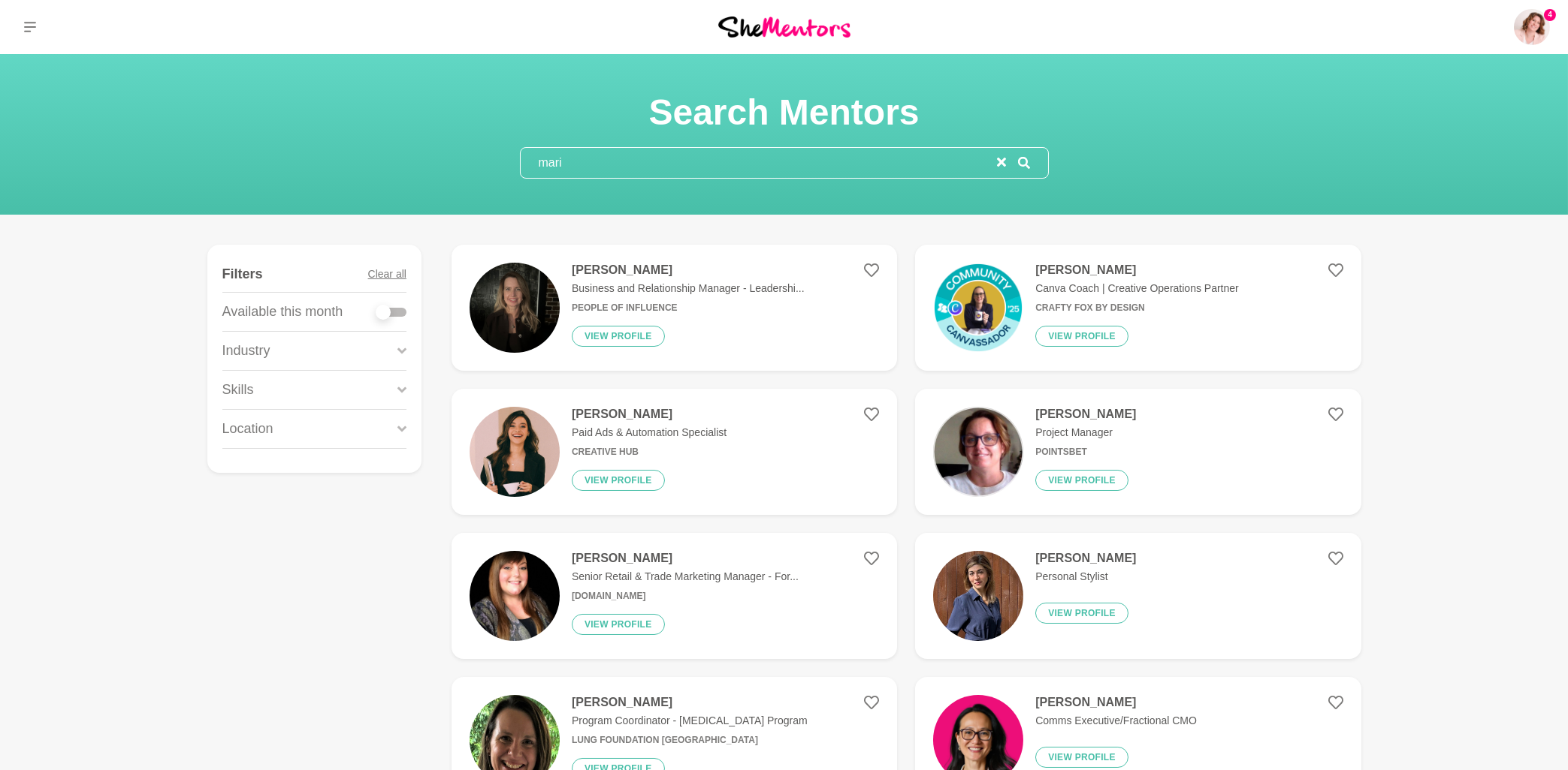
type input "mari"
click at [1062, 277] on h4 "[PERSON_NAME]" at bounding box center [1136, 269] width 203 height 15
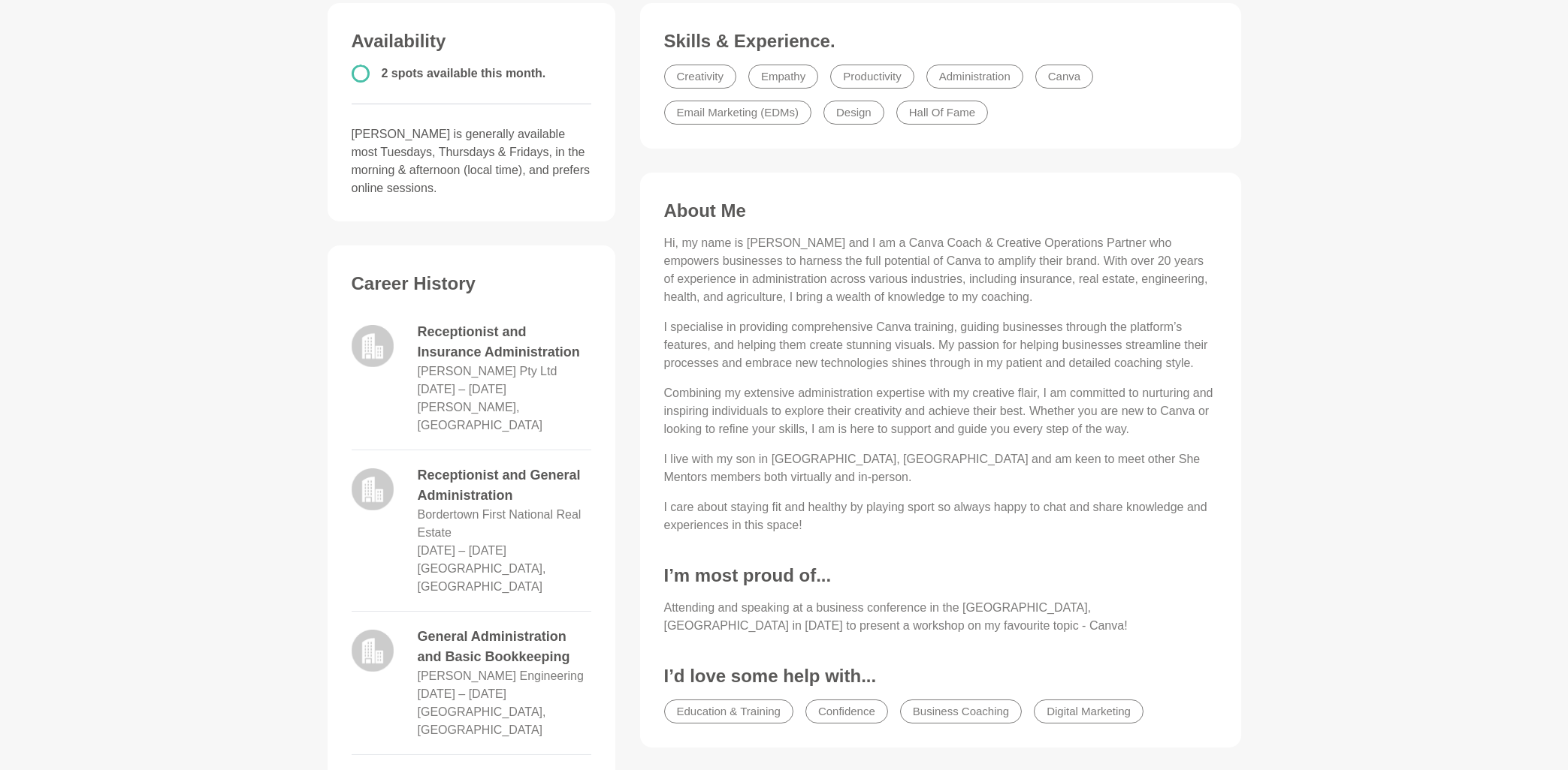
scroll to position [160, 0]
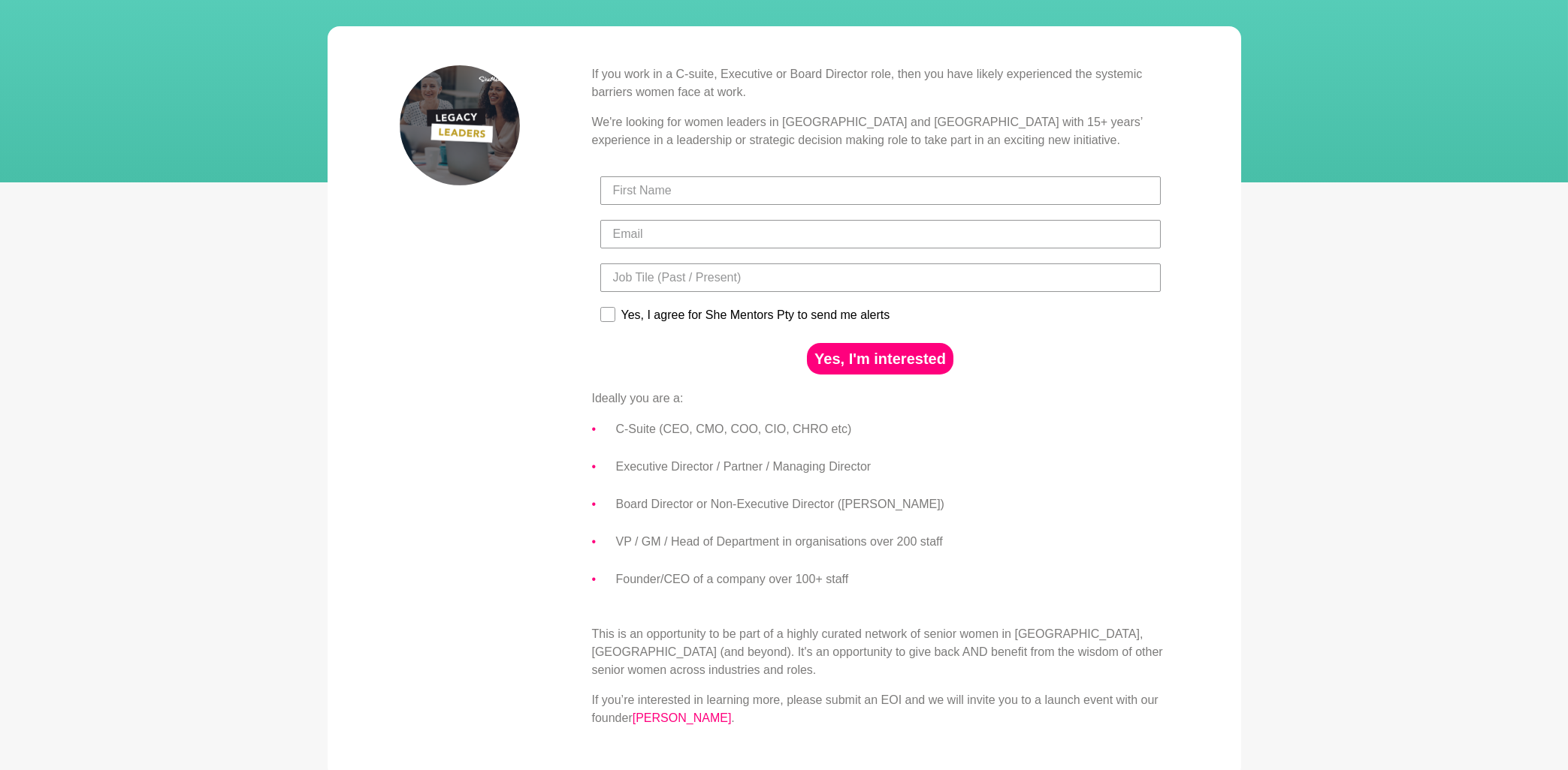
scroll to position [160, 0]
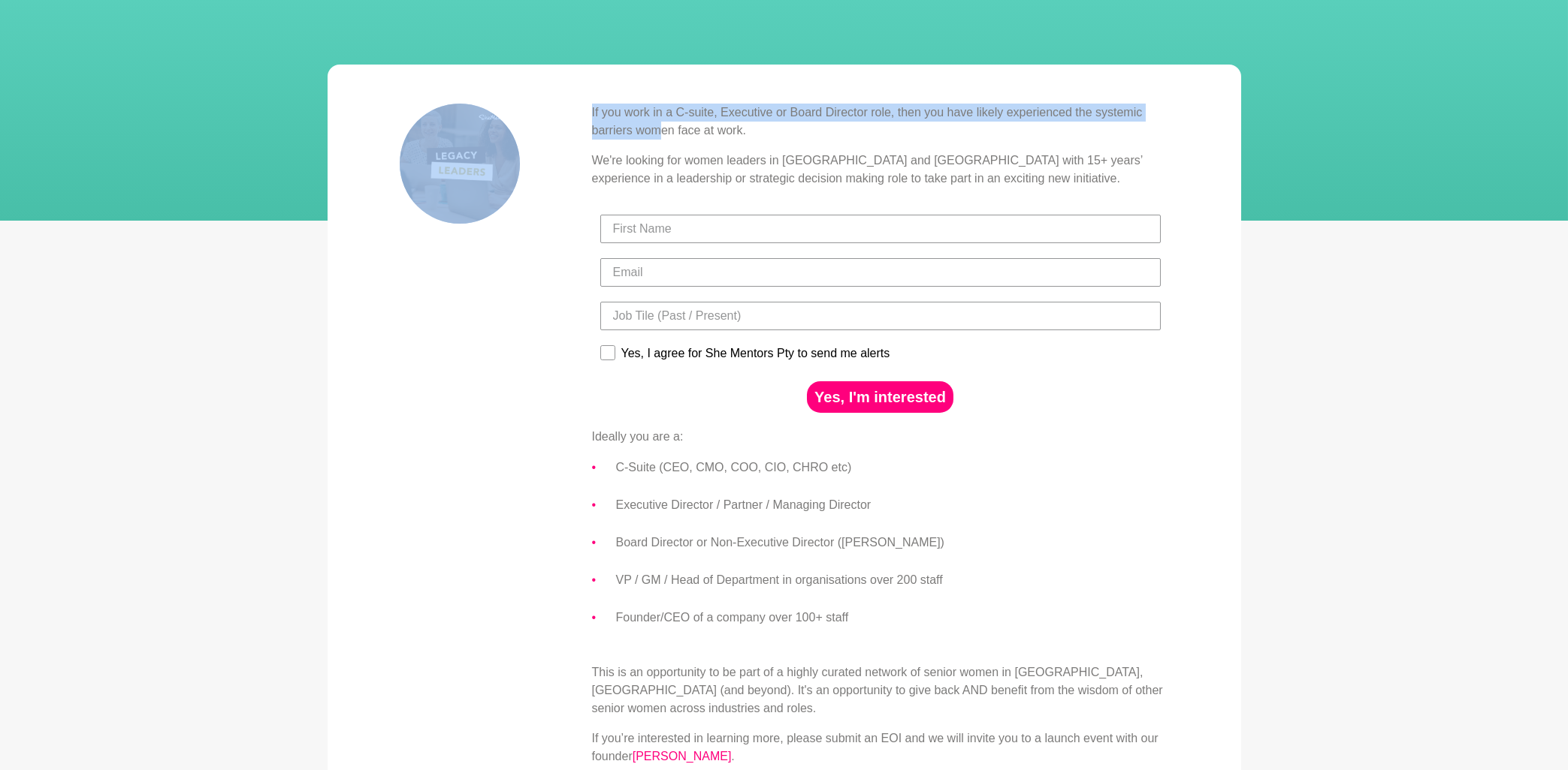
drag, startPoint x: 590, startPoint y: 109, endPoint x: 664, endPoint y: 129, distance: 76.7
click at [664, 129] on div "If you work in a C-suite, Executive or Board Director role, then you have likel…" at bounding box center [784, 441] width 769 height 675
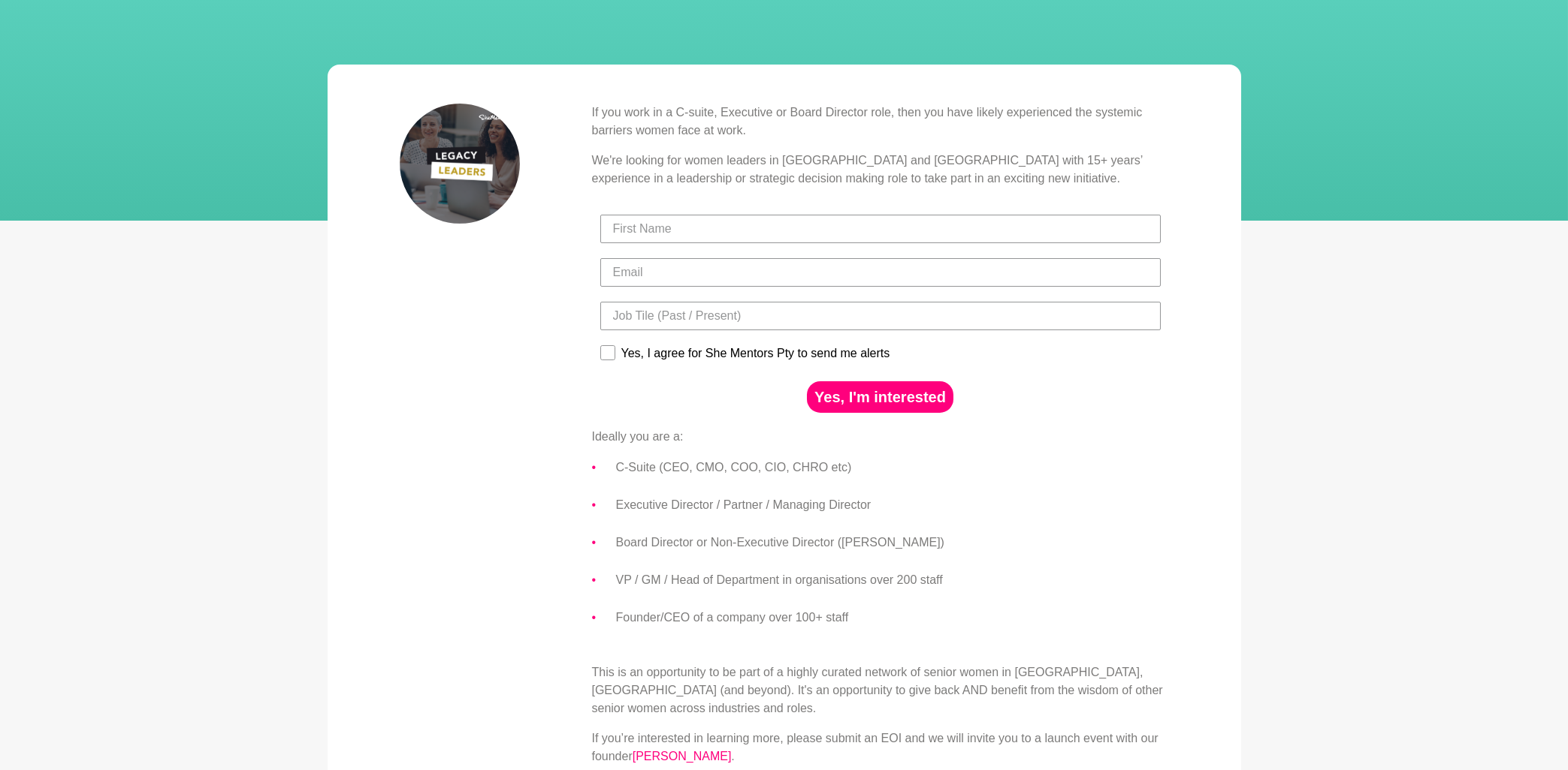
click at [685, 133] on p "If you work in a C-suite, Executive or Board Director role, then you have likel…" at bounding box center [880, 122] width 577 height 36
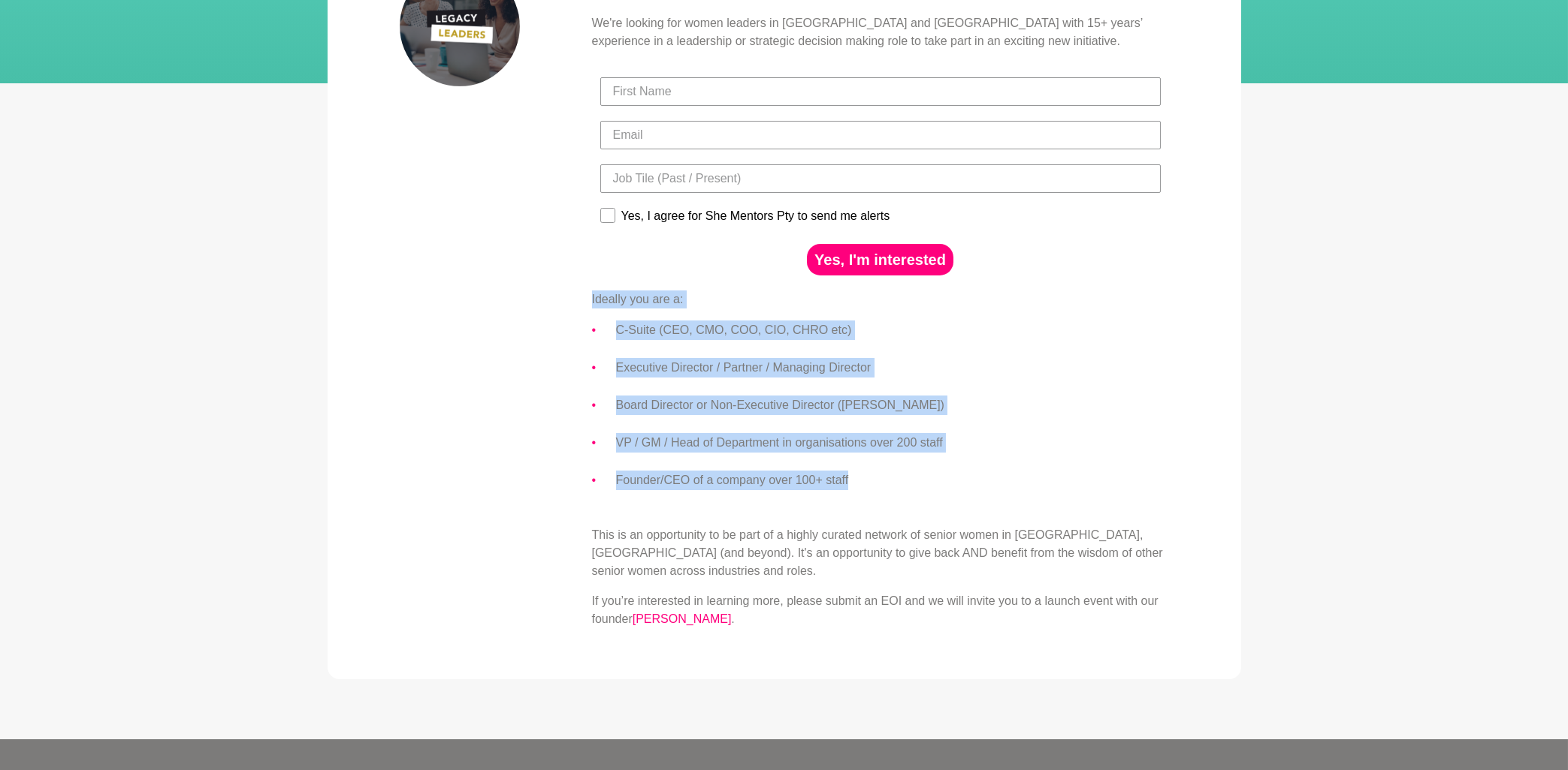
scroll to position [322, 0]
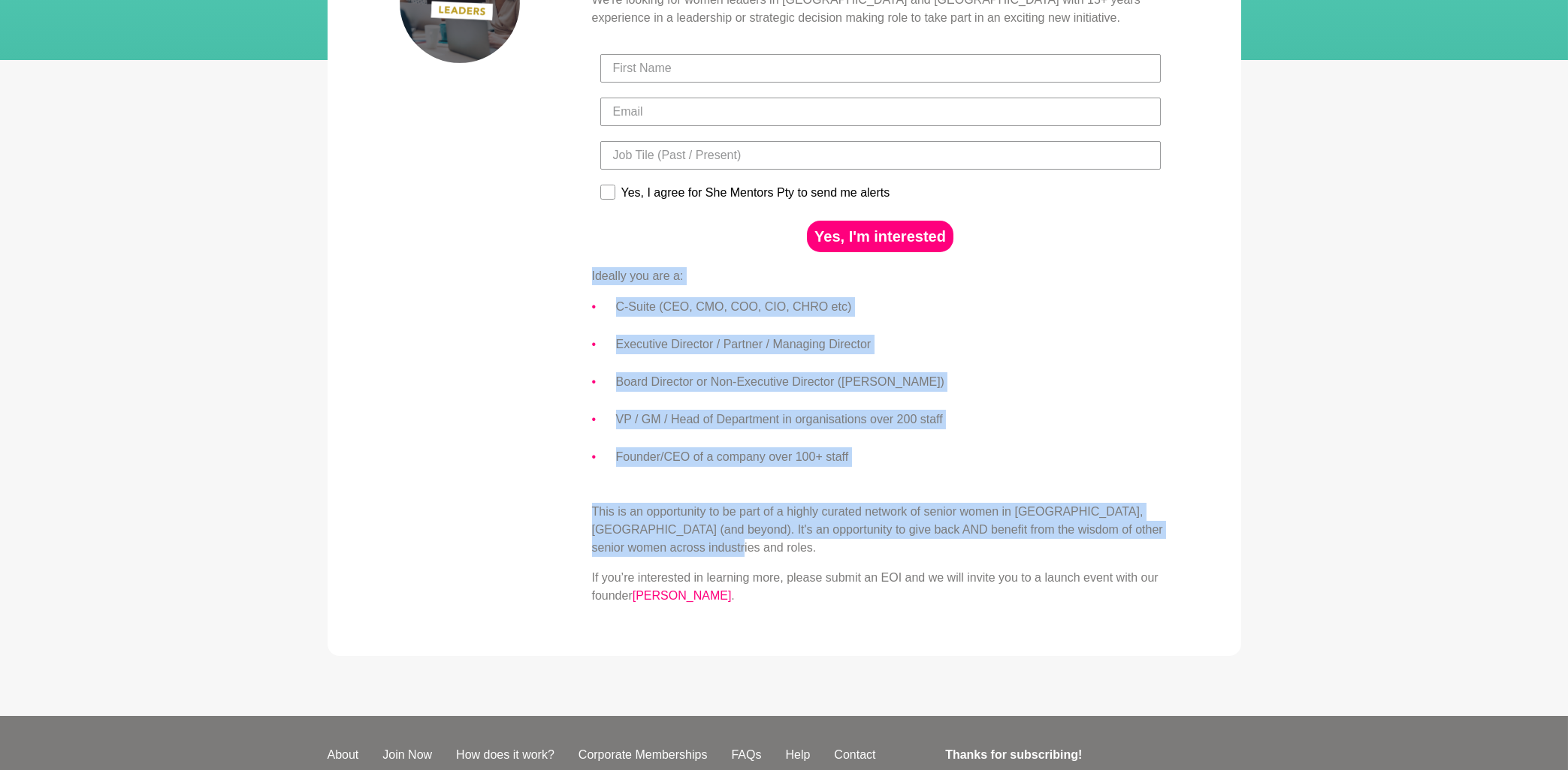
drag, startPoint x: 592, startPoint y: 109, endPoint x: 753, endPoint y: 552, distance: 471.3
click at [753, 552] on div "If you work in a C-suite, Executive or Board Director role, then you have likel…" at bounding box center [880, 273] width 577 height 662
copy div "Ideally you are a: C-Suite (CEO, CMO, COO, CIO, CHRO etc) Executive Director / …"
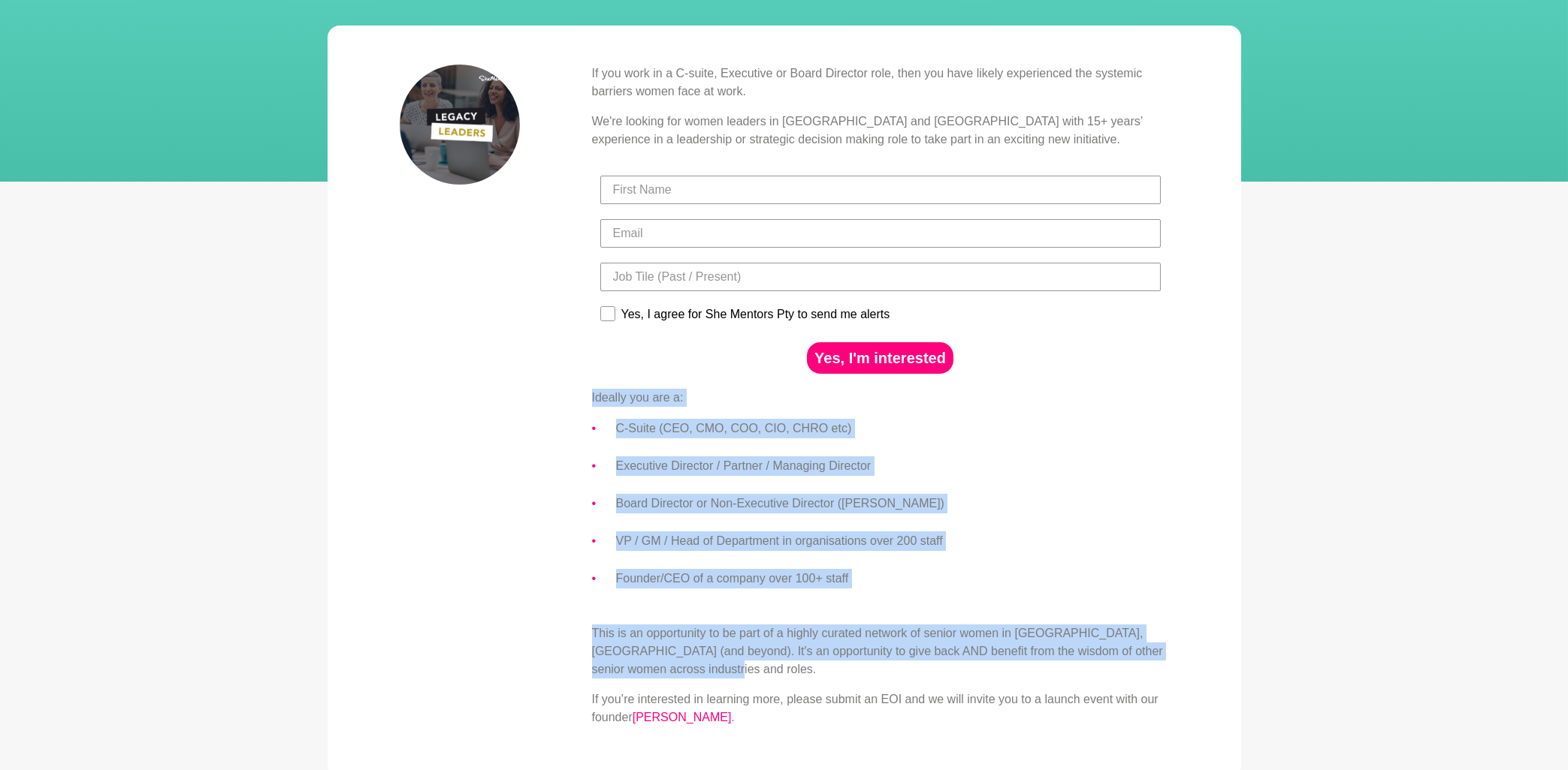
scroll to position [81, 0]
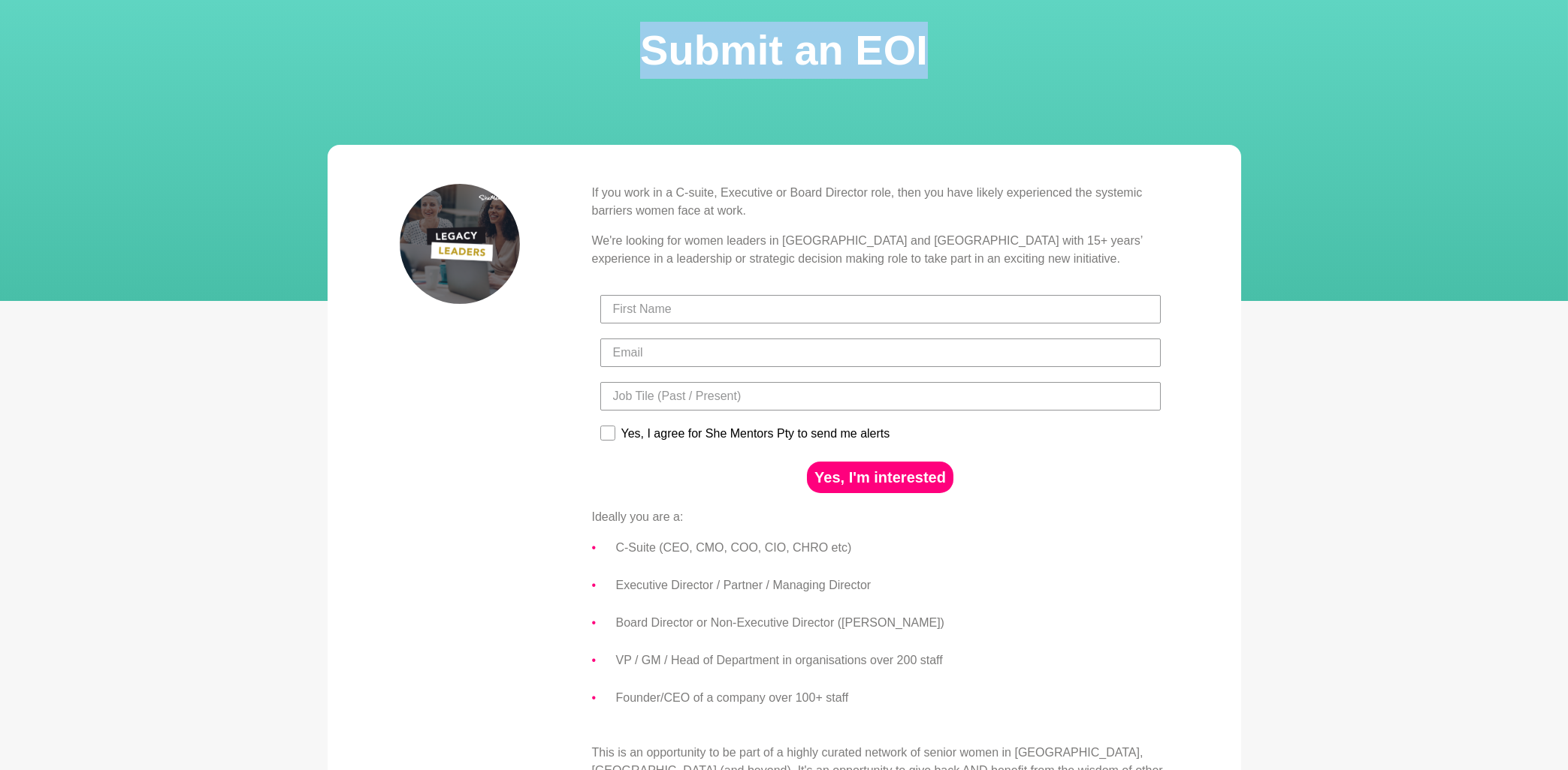
drag, startPoint x: 926, startPoint y: 45, endPoint x: 643, endPoint y: 52, distance: 283.1
click at [643, 52] on h1 "Submit an EOI" at bounding box center [784, 50] width 1532 height 57
copy h1 "Submit an EOI"
